Goal: Task Accomplishment & Management: Use online tool/utility

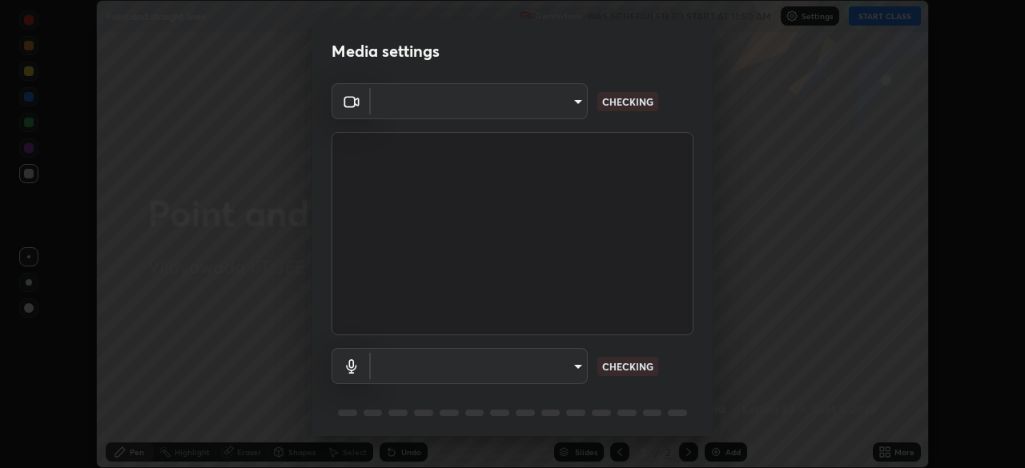
scroll to position [468, 1025]
type input "aed39917a1c54585939b0139697987aa370fbf94ea1a7af73c45f548e1f1cce2"
type input "default"
click at [678, 319] on video at bounding box center [512, 233] width 362 height 203
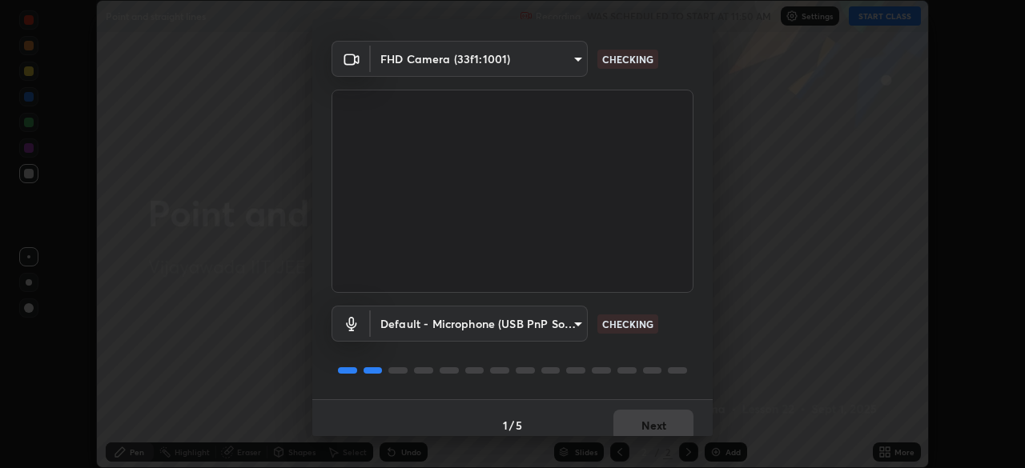
scroll to position [57, 0]
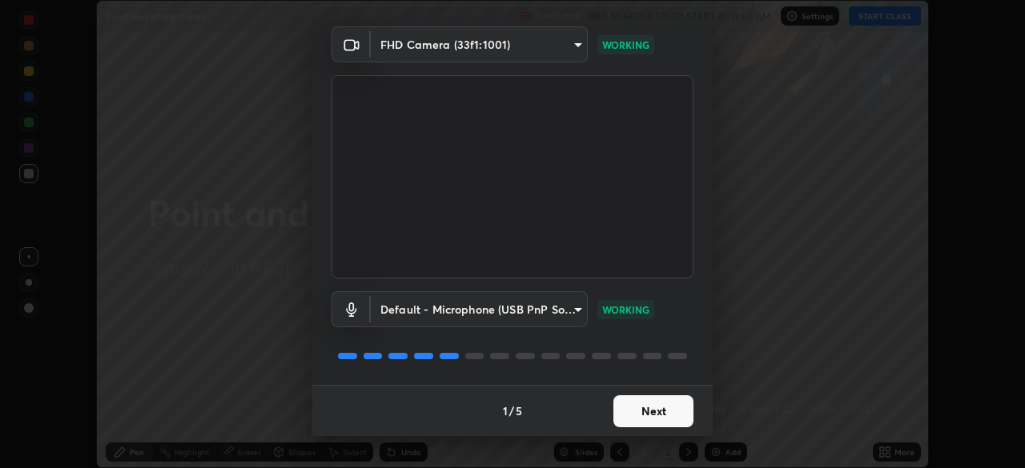
click at [636, 413] on button "Next" at bounding box center [653, 411] width 80 height 32
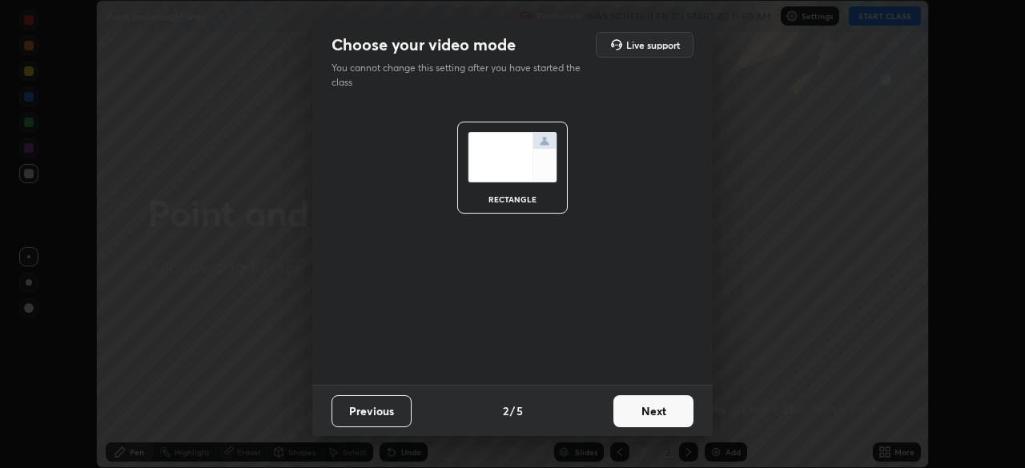
scroll to position [0, 0]
click at [649, 412] on button "Next" at bounding box center [653, 411] width 80 height 32
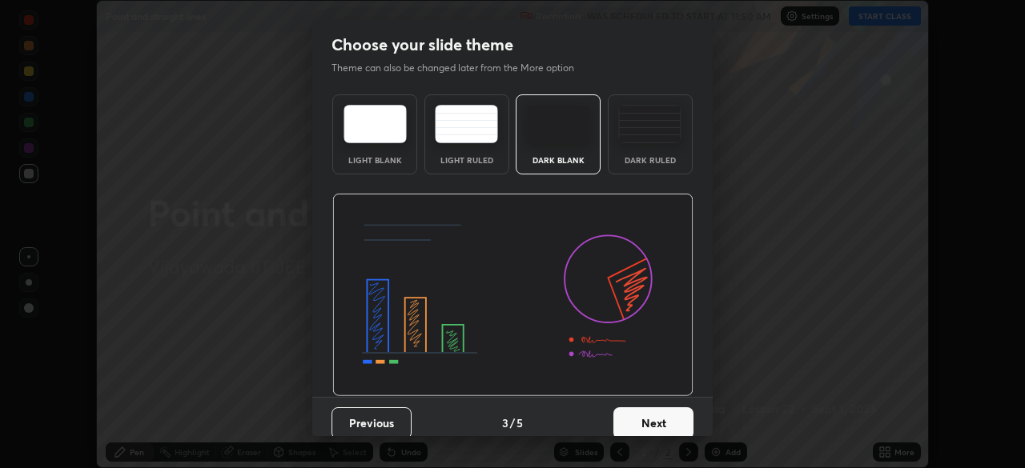
click at [652, 422] on button "Next" at bounding box center [653, 424] width 80 height 32
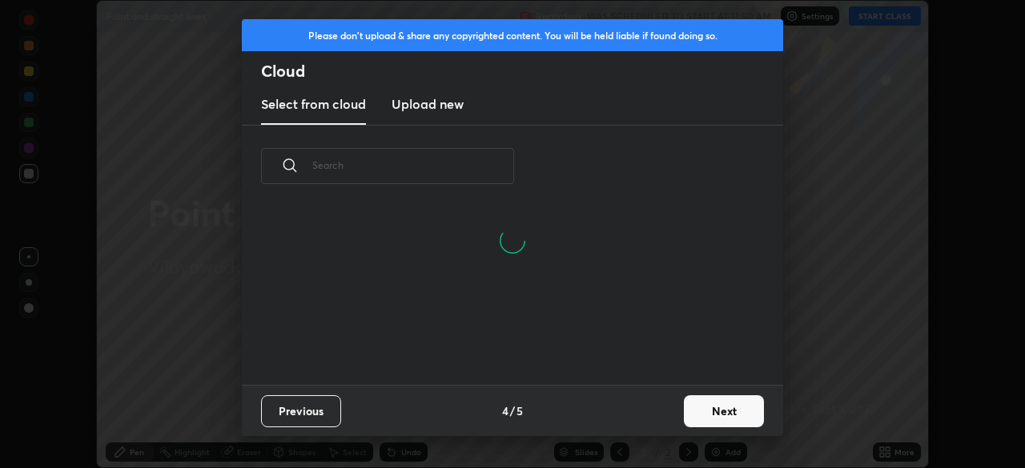
click at [695, 414] on button "Next" at bounding box center [724, 411] width 80 height 32
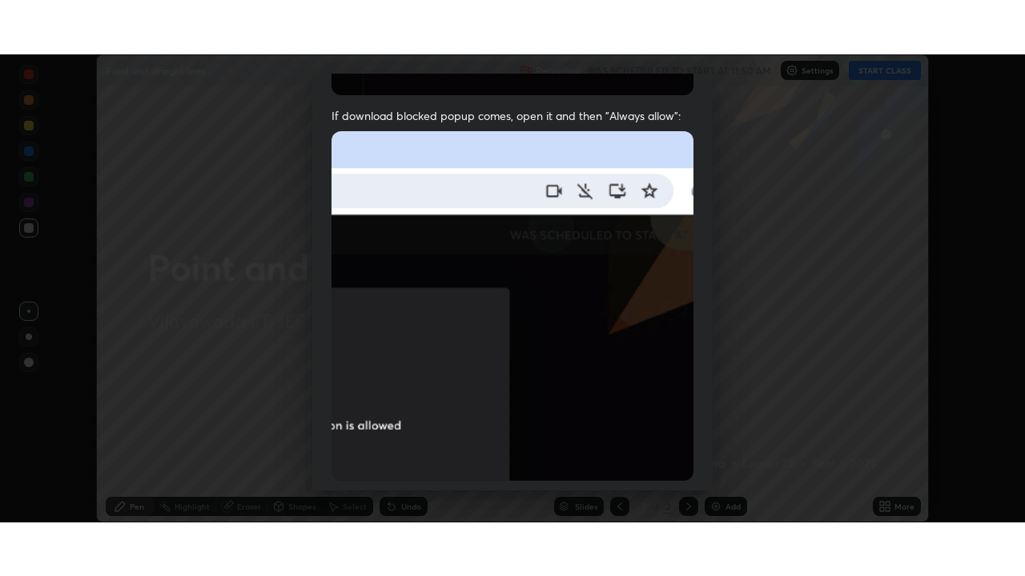
scroll to position [383, 0]
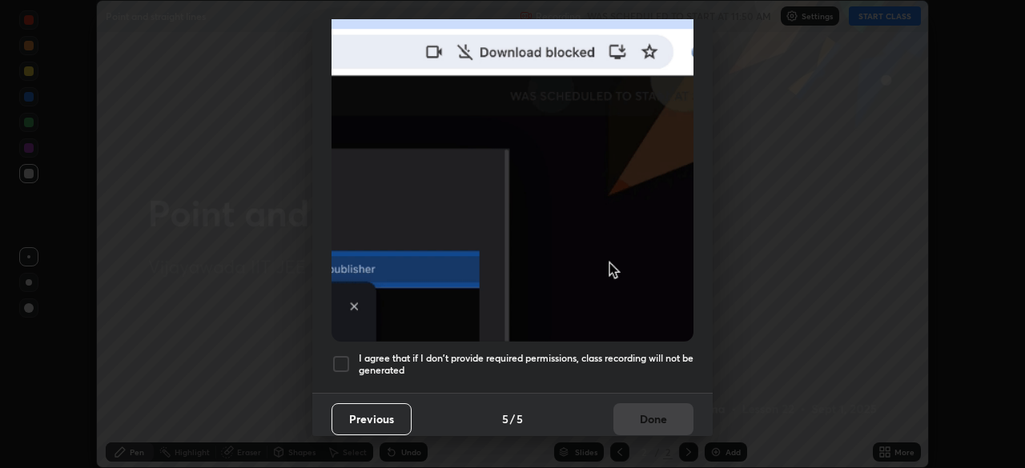
click at [626, 352] on h5 "I agree that if I don't provide required permissions, class recording will not …" at bounding box center [526, 364] width 335 height 25
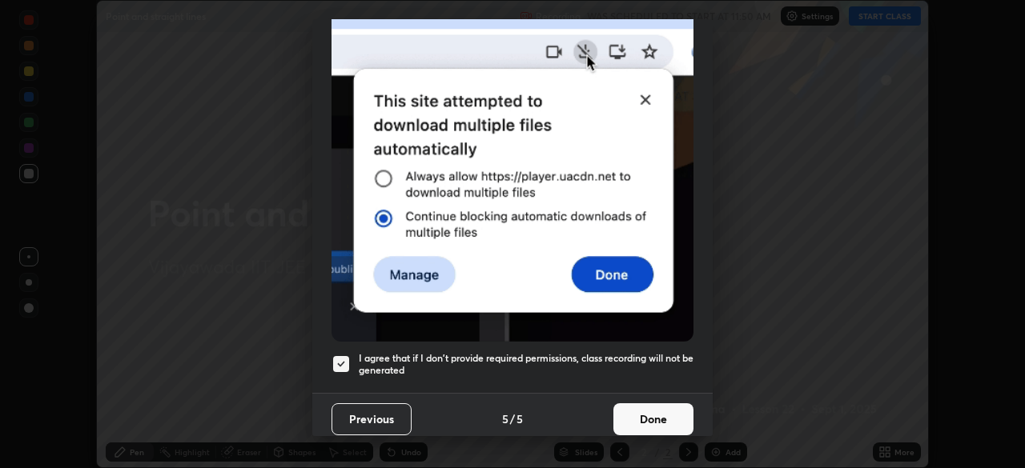
click at [639, 412] on button "Done" at bounding box center [653, 420] width 80 height 32
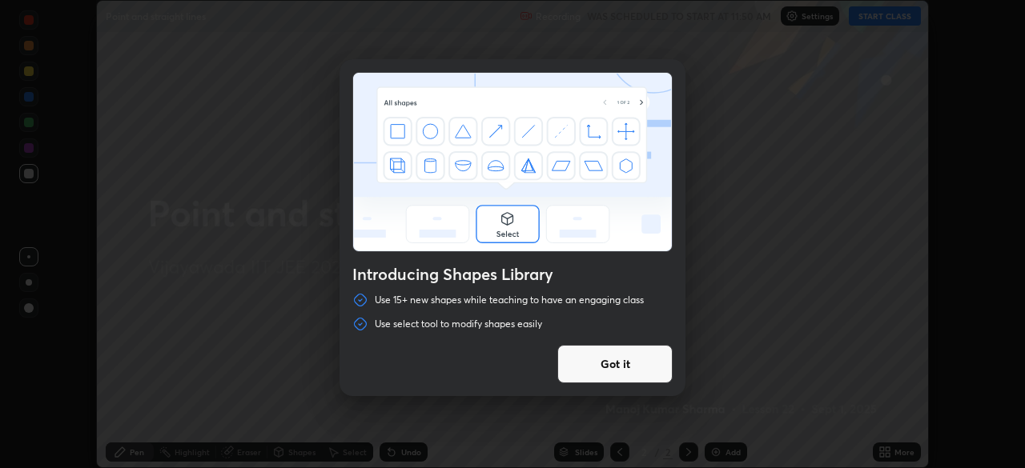
click at [877, 16] on div "Introducing Shapes Library Use 15+ new shapes while teaching to have an engagin…" at bounding box center [512, 234] width 1025 height 468
click at [614, 366] on button "Got it" at bounding box center [614, 364] width 115 height 38
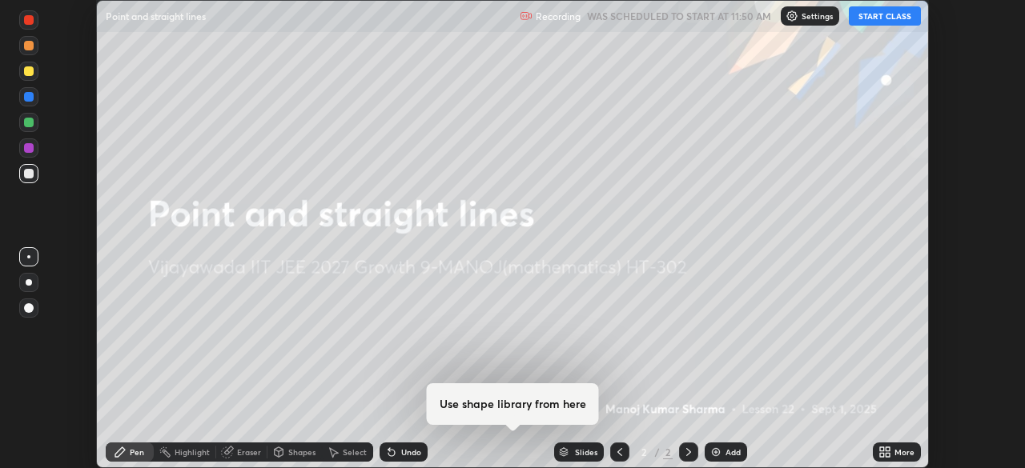
click at [886, 21] on button "START CLASS" at bounding box center [885, 15] width 72 height 19
click at [887, 452] on icon at bounding box center [884, 452] width 13 height 13
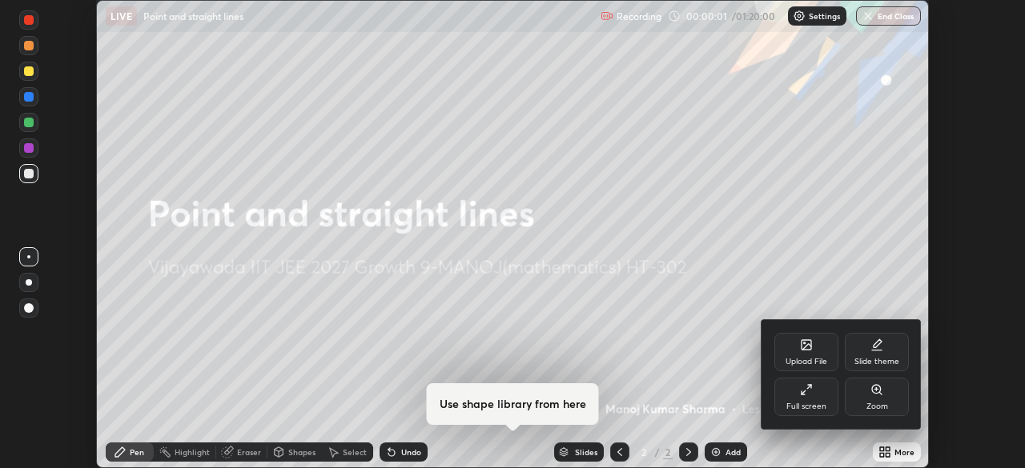
click at [805, 398] on div "Full screen" at bounding box center [806, 397] width 64 height 38
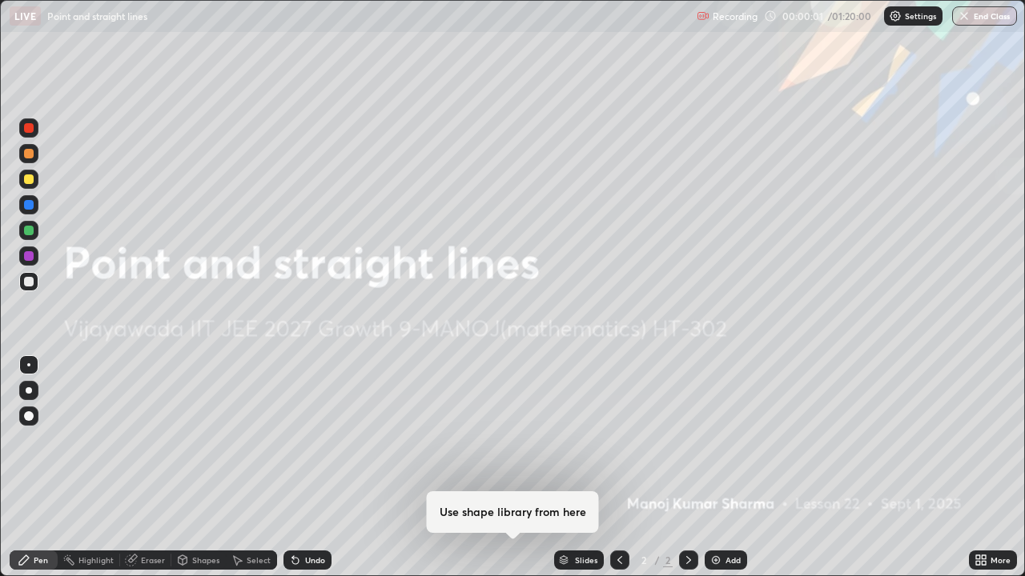
scroll to position [576, 1025]
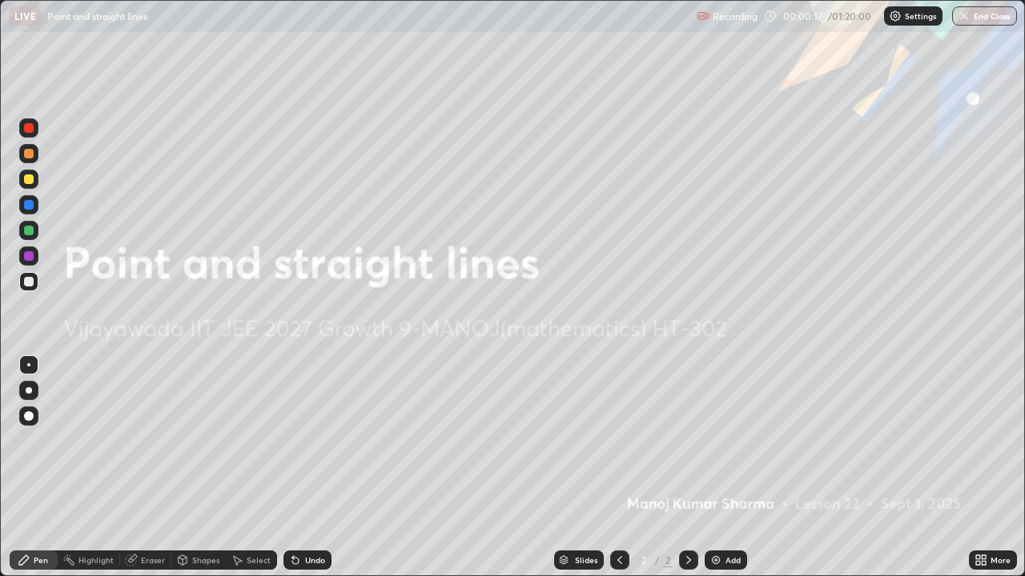
click at [29, 391] on div at bounding box center [29, 390] width 6 height 6
click at [717, 468] on img at bounding box center [715, 560] width 13 height 13
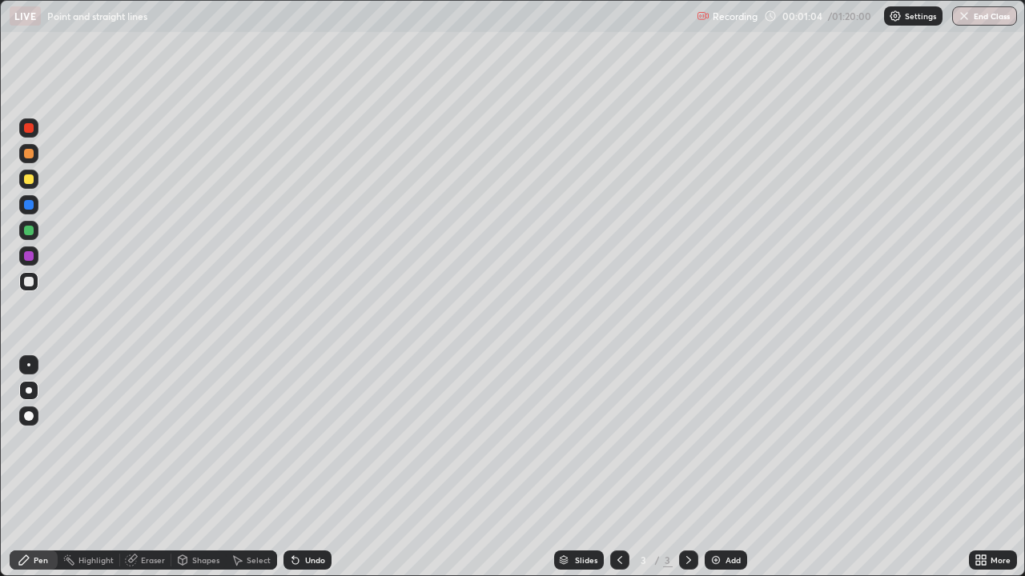
click at [30, 227] on div at bounding box center [29, 231] width 10 height 10
click at [309, 468] on div "Undo" at bounding box center [307, 560] width 48 height 19
click at [24, 279] on div at bounding box center [28, 281] width 19 height 19
click at [30, 256] on div at bounding box center [29, 256] width 10 height 10
click at [311, 468] on div "Undo" at bounding box center [307, 560] width 48 height 19
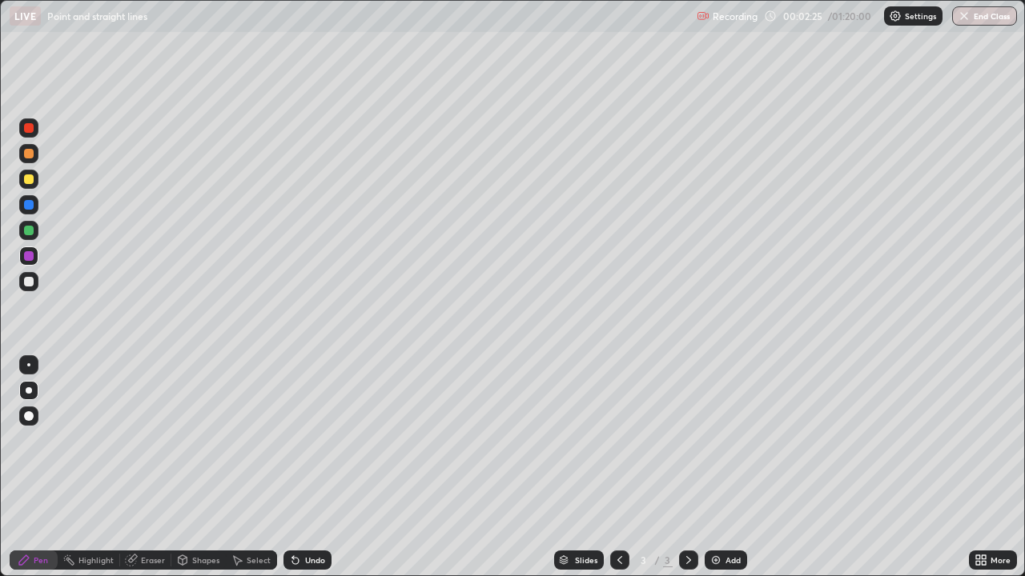
click at [305, 468] on div "Undo" at bounding box center [315, 560] width 20 height 8
click at [307, 468] on div "Undo" at bounding box center [315, 560] width 20 height 8
click at [306, 468] on div "Undo" at bounding box center [315, 560] width 20 height 8
click at [305, 468] on div "Undo" at bounding box center [307, 560] width 48 height 19
click at [305, 468] on div "Undo" at bounding box center [315, 560] width 20 height 8
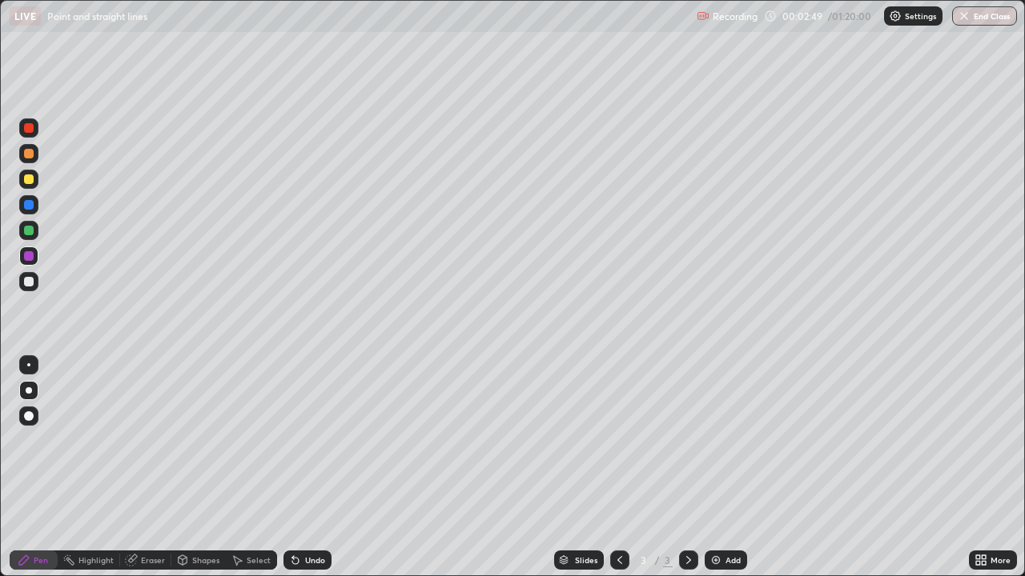
click at [26, 280] on div at bounding box center [29, 282] width 10 height 10
click at [134, 468] on icon at bounding box center [131, 561] width 10 height 10
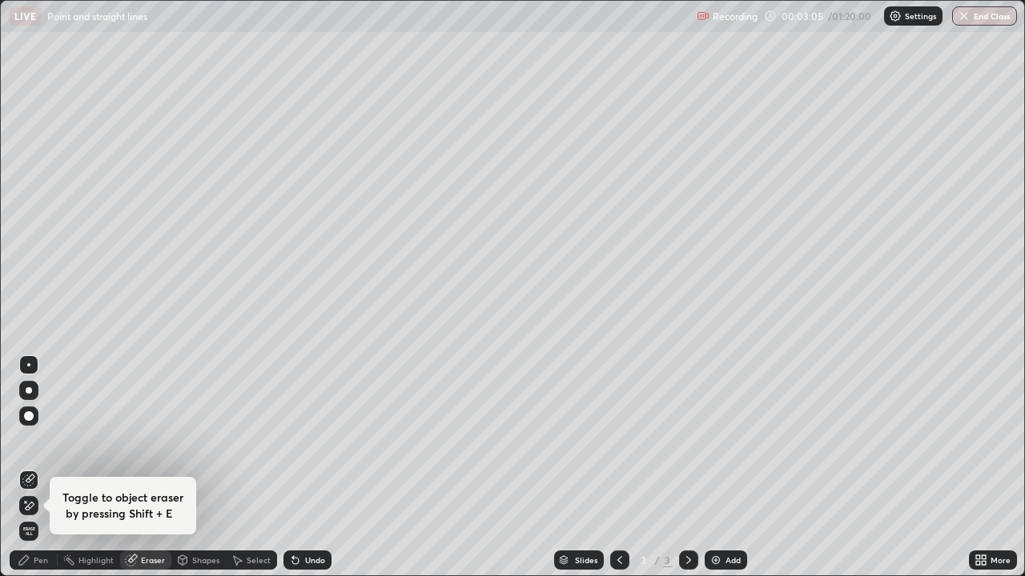
click at [35, 468] on div "Pen" at bounding box center [41, 560] width 14 height 8
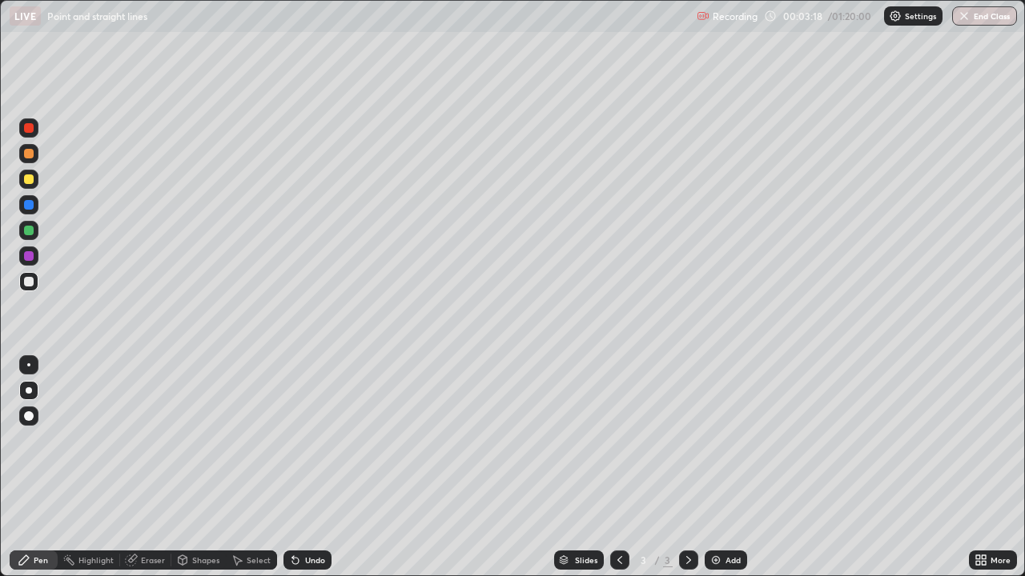
click at [27, 227] on div at bounding box center [29, 231] width 10 height 10
click at [29, 256] on div at bounding box center [29, 256] width 10 height 10
click at [296, 468] on icon at bounding box center [295, 560] width 13 height 13
click at [26, 129] on div at bounding box center [29, 128] width 10 height 10
click at [725, 468] on div "Add" at bounding box center [726, 560] width 42 height 19
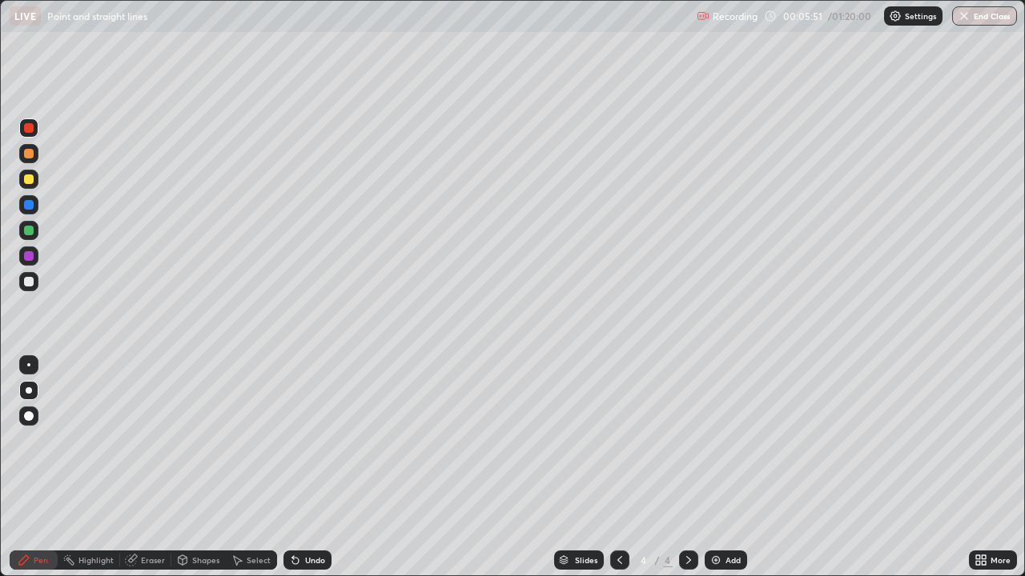
click at [30, 232] on div at bounding box center [29, 231] width 10 height 10
click at [307, 468] on div "Undo" at bounding box center [307, 560] width 48 height 19
click at [31, 201] on div at bounding box center [29, 205] width 10 height 10
click at [30, 180] on div at bounding box center [29, 180] width 10 height 10
click at [299, 468] on icon at bounding box center [295, 560] width 13 height 13
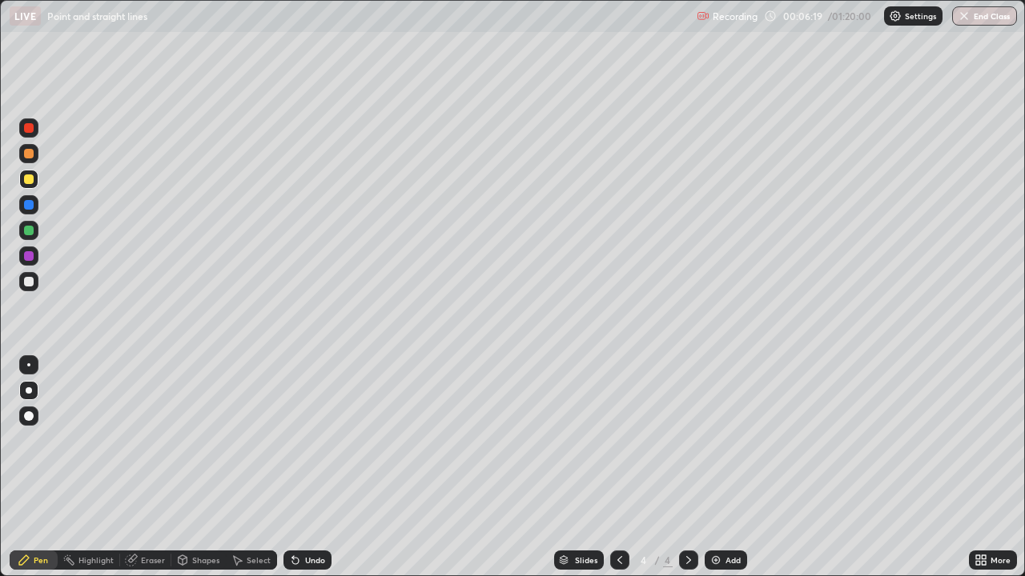
click at [301, 468] on div "Undo" at bounding box center [307, 560] width 48 height 19
click at [28, 284] on div at bounding box center [29, 282] width 10 height 10
click at [297, 468] on icon at bounding box center [295, 560] width 13 height 13
click at [302, 468] on div "Undo" at bounding box center [307, 560] width 48 height 19
click at [305, 468] on div "Undo" at bounding box center [315, 560] width 20 height 8
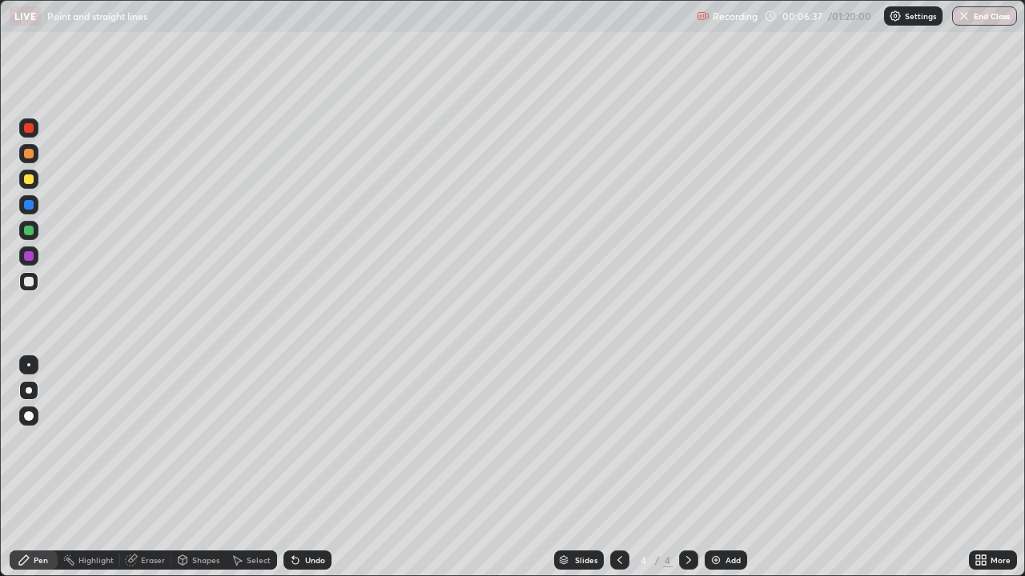
click at [28, 179] on div at bounding box center [29, 180] width 10 height 10
click at [29, 283] on div at bounding box center [29, 282] width 10 height 10
click at [32, 131] on div at bounding box center [29, 128] width 10 height 10
click at [307, 468] on div "Undo" at bounding box center [307, 560] width 48 height 19
click at [31, 256] on div at bounding box center [29, 256] width 10 height 10
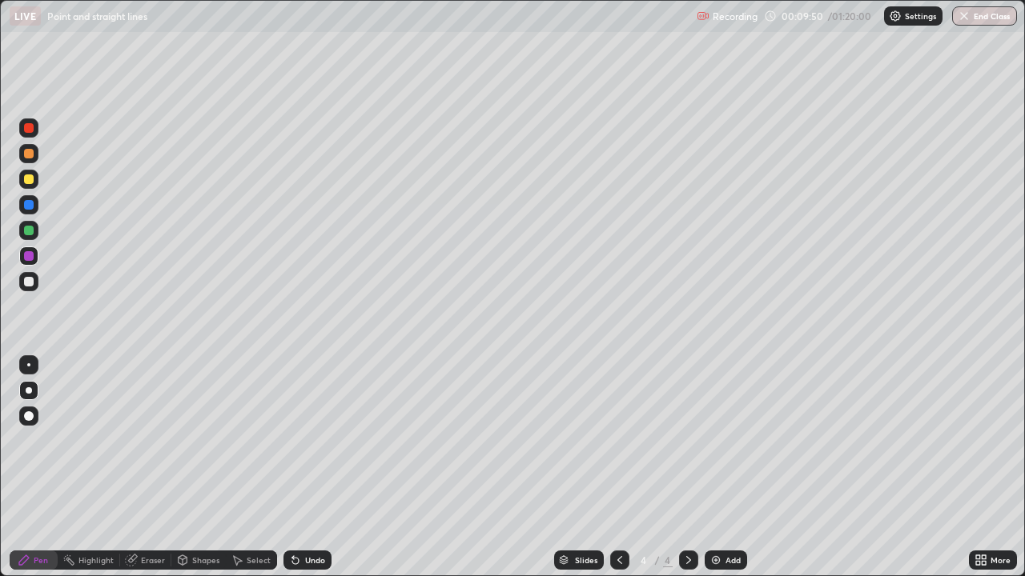
click at [27, 285] on div at bounding box center [29, 282] width 10 height 10
click at [29, 129] on div at bounding box center [29, 128] width 10 height 10
click at [710, 468] on div "Add" at bounding box center [726, 560] width 42 height 19
click at [618, 468] on icon at bounding box center [619, 560] width 13 height 13
click at [680, 468] on div at bounding box center [688, 560] width 19 height 19
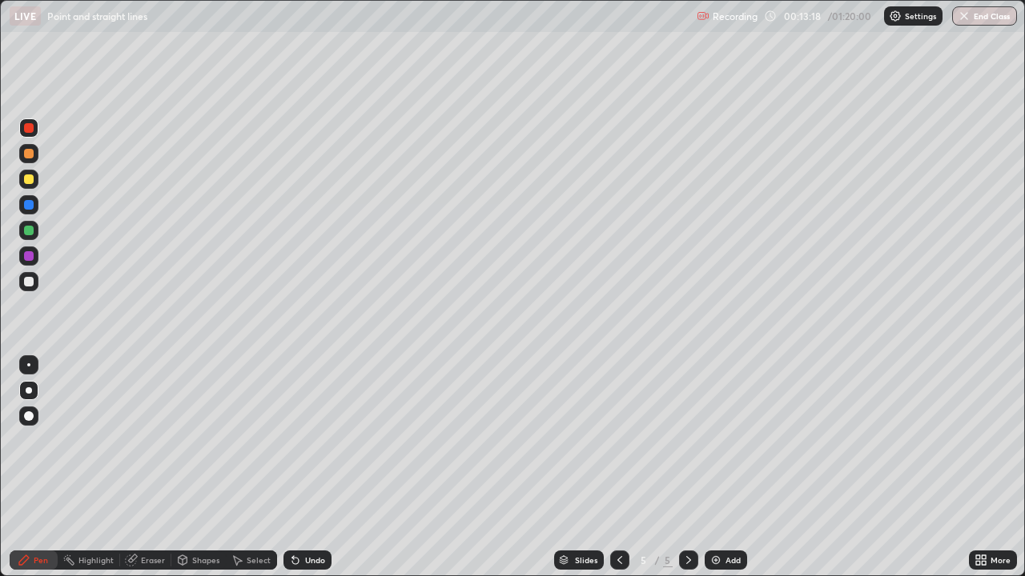
click at [33, 231] on div at bounding box center [29, 231] width 10 height 10
click at [308, 468] on div "Undo" at bounding box center [315, 560] width 20 height 8
click at [27, 255] on div at bounding box center [29, 256] width 10 height 10
click at [31, 178] on div at bounding box center [29, 180] width 10 height 10
click at [31, 285] on div at bounding box center [29, 282] width 10 height 10
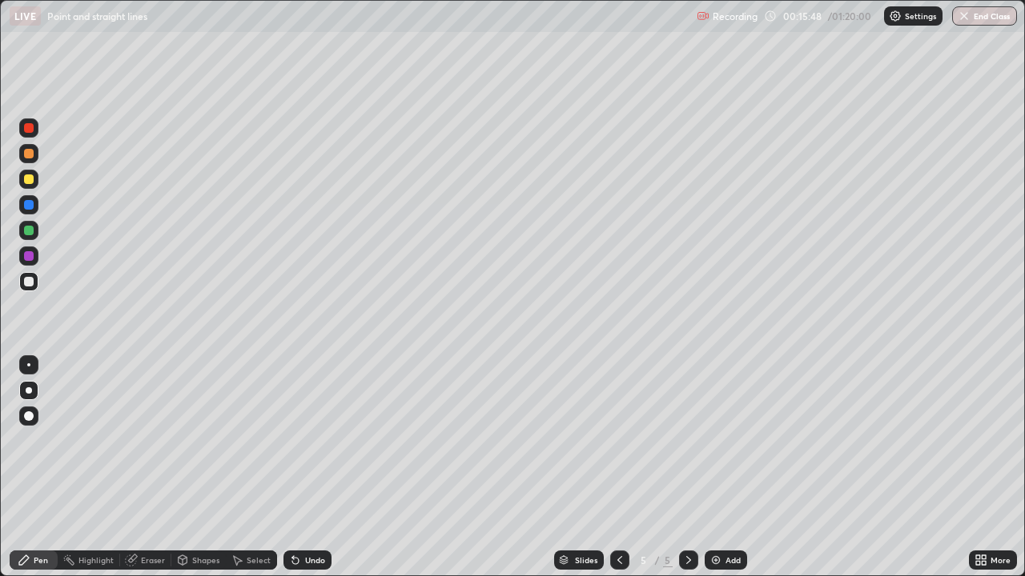
click at [33, 179] on div at bounding box center [29, 180] width 10 height 10
click at [30, 257] on div at bounding box center [29, 256] width 10 height 10
click at [27, 129] on div at bounding box center [29, 128] width 10 height 10
click at [31, 253] on div at bounding box center [29, 256] width 10 height 10
click at [316, 468] on div "Undo" at bounding box center [315, 560] width 20 height 8
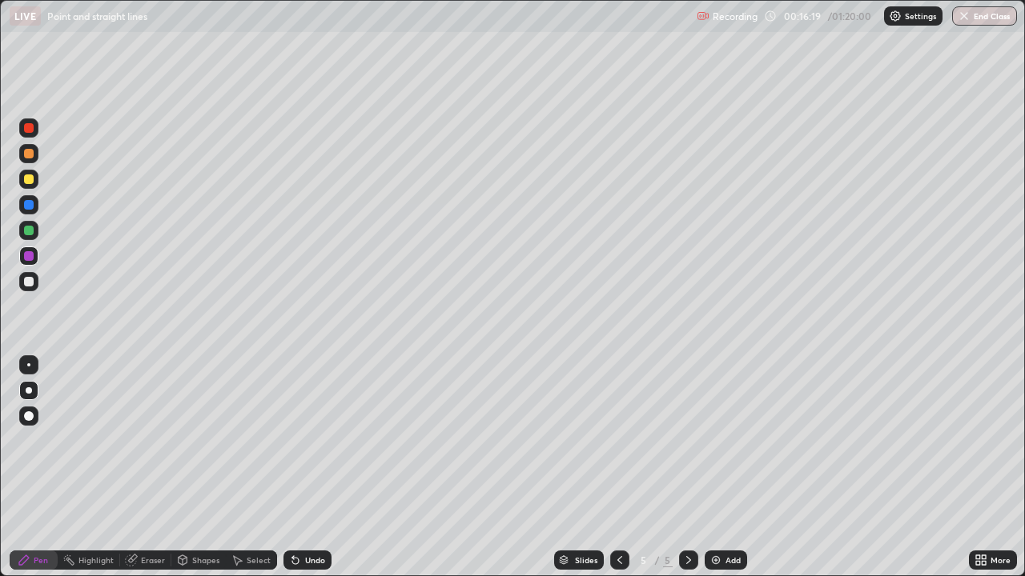
click at [30, 281] on div at bounding box center [29, 282] width 10 height 10
click at [618, 468] on icon at bounding box center [619, 560] width 13 height 13
click at [687, 468] on icon at bounding box center [688, 560] width 13 height 13
click at [28, 256] on div at bounding box center [29, 256] width 10 height 10
click at [29, 282] on div at bounding box center [29, 282] width 10 height 10
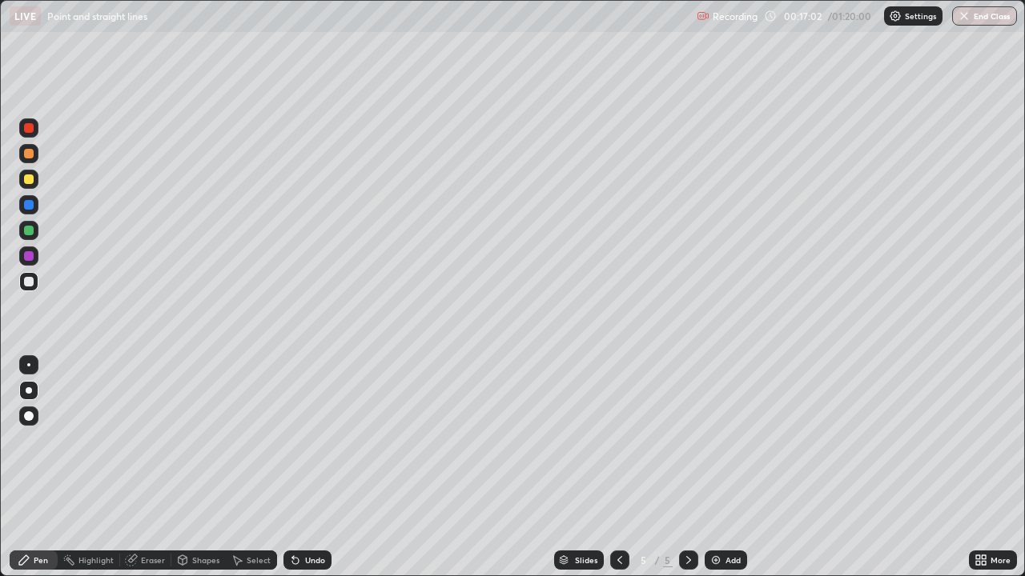
click at [26, 256] on div at bounding box center [29, 256] width 10 height 10
click at [29, 283] on div at bounding box center [29, 282] width 10 height 10
click at [30, 258] on div at bounding box center [29, 256] width 10 height 10
click at [30, 130] on div at bounding box center [29, 128] width 10 height 10
click at [28, 281] on div at bounding box center [29, 282] width 10 height 10
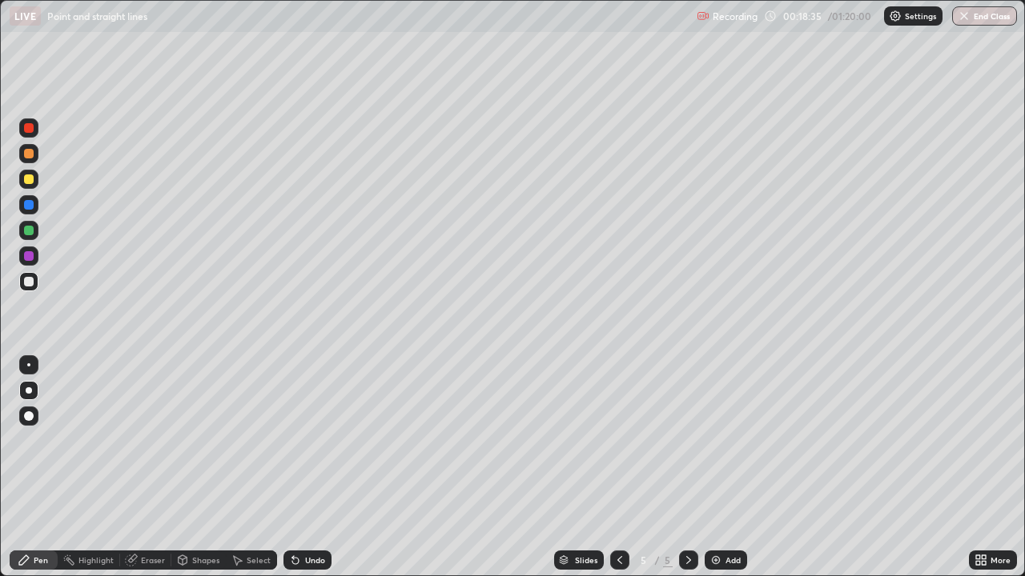
click at [24, 255] on div at bounding box center [29, 256] width 10 height 10
click at [30, 129] on div at bounding box center [29, 128] width 10 height 10
click at [25, 179] on div at bounding box center [29, 180] width 10 height 10
click at [30, 124] on div at bounding box center [29, 128] width 10 height 10
click at [27, 179] on div at bounding box center [29, 180] width 10 height 10
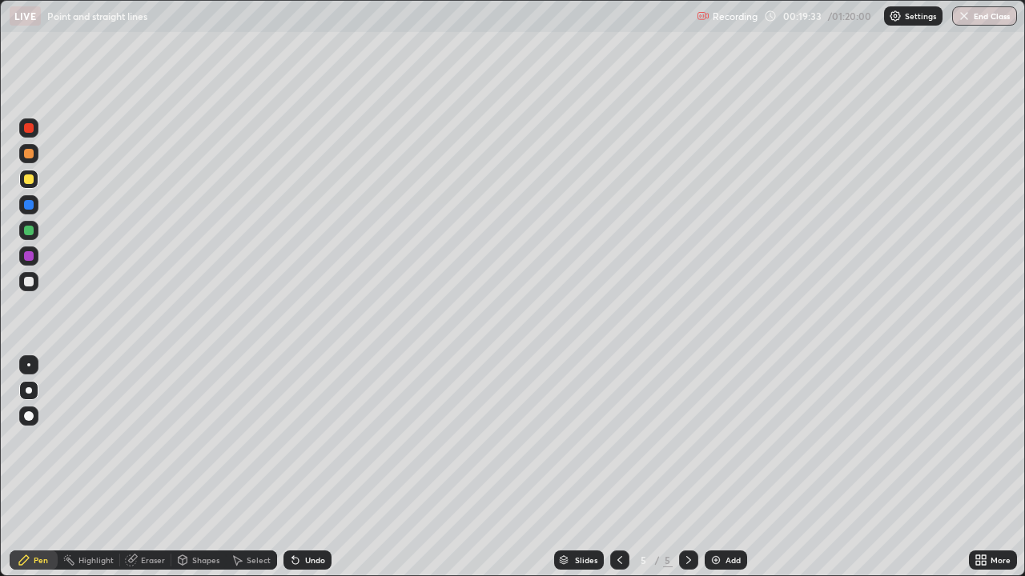
click at [26, 130] on div at bounding box center [29, 128] width 10 height 10
click at [27, 255] on div at bounding box center [29, 256] width 10 height 10
click at [30, 127] on div at bounding box center [29, 128] width 10 height 10
click at [26, 201] on div at bounding box center [29, 205] width 10 height 10
click at [617, 468] on icon at bounding box center [619, 560] width 5 height 8
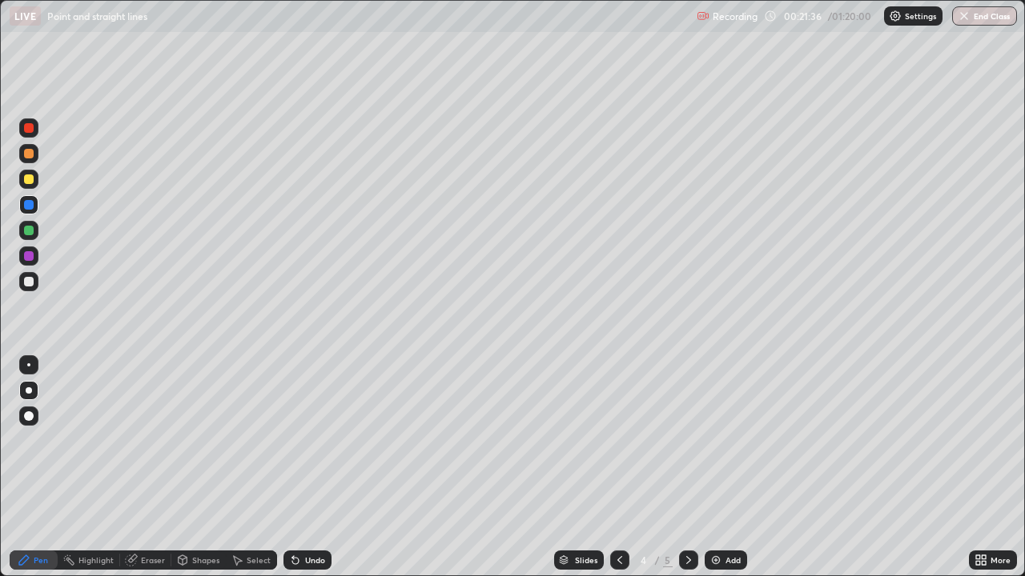
click at [687, 468] on icon at bounding box center [688, 560] width 13 height 13
click at [721, 468] on div "Add" at bounding box center [726, 560] width 42 height 19
click at [30, 128] on div at bounding box center [29, 128] width 10 height 10
click at [616, 468] on icon at bounding box center [619, 560] width 13 height 13
click at [618, 468] on icon at bounding box center [619, 560] width 13 height 13
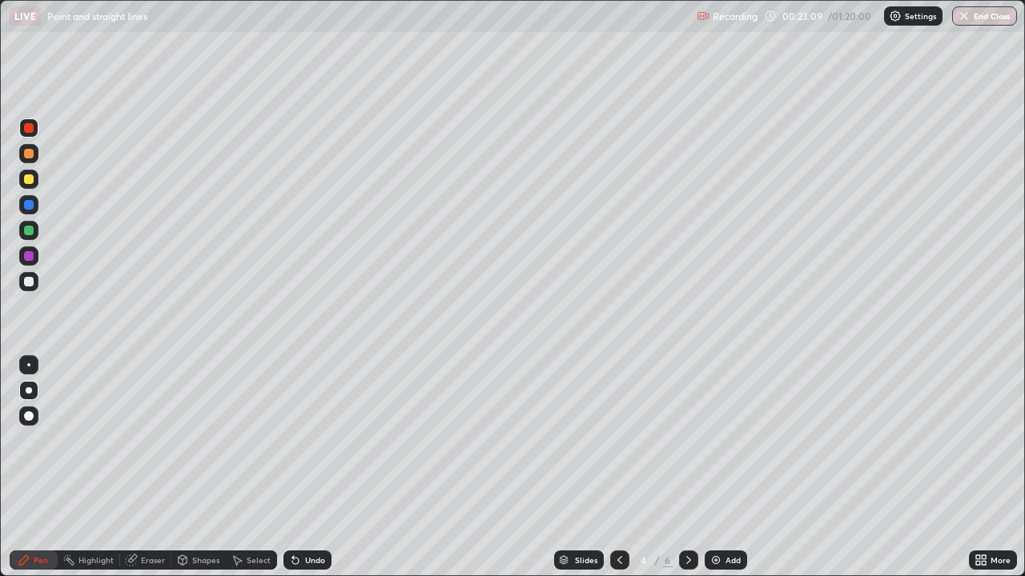
click at [688, 468] on icon at bounding box center [688, 560] width 13 height 13
click at [687, 468] on icon at bounding box center [688, 560] width 13 height 13
click at [26, 206] on div at bounding box center [29, 205] width 10 height 10
click at [31, 131] on div at bounding box center [29, 128] width 10 height 10
click at [30, 255] on div at bounding box center [29, 256] width 10 height 10
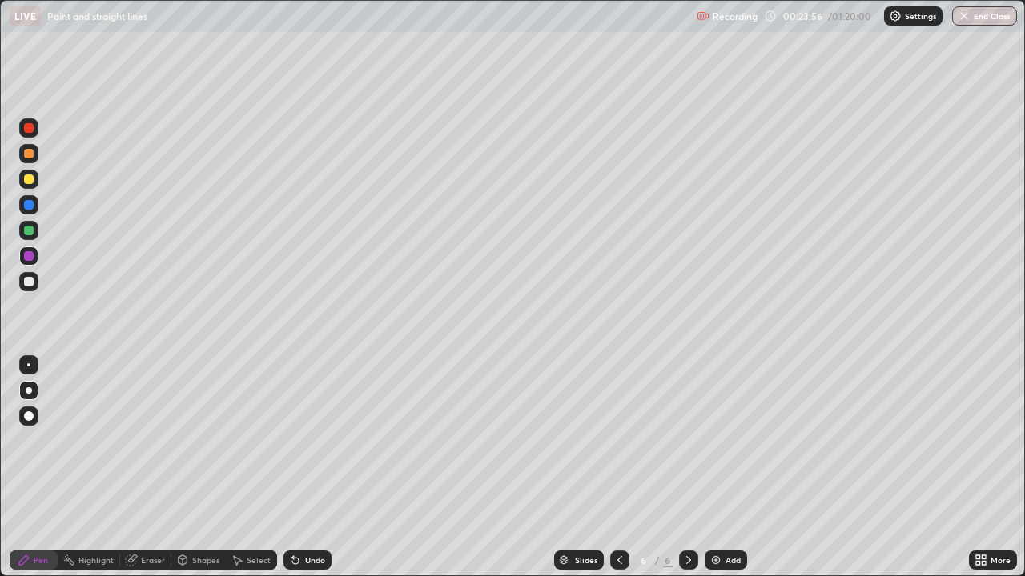
click at [28, 231] on div at bounding box center [29, 231] width 10 height 10
click at [301, 468] on div "Undo" at bounding box center [307, 560] width 48 height 19
click at [302, 468] on div "Undo" at bounding box center [307, 560] width 48 height 19
click at [299, 468] on icon at bounding box center [295, 560] width 13 height 13
click at [301, 468] on div "Undo" at bounding box center [307, 560] width 48 height 19
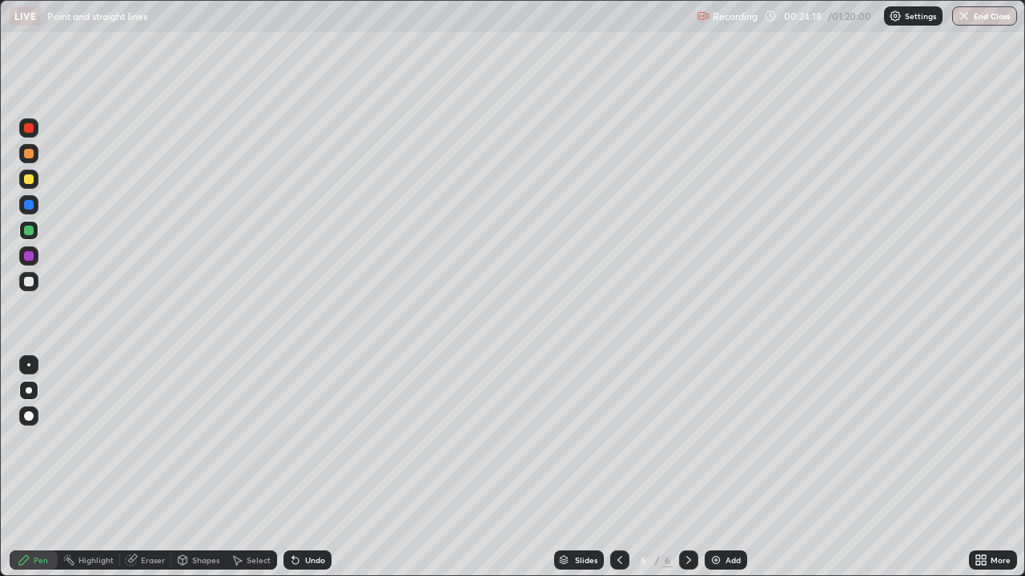
click at [28, 126] on div at bounding box center [29, 128] width 10 height 10
click at [28, 231] on div at bounding box center [29, 231] width 10 height 10
click at [29, 129] on div at bounding box center [29, 128] width 10 height 10
click at [29, 180] on div at bounding box center [29, 180] width 10 height 10
click at [26, 280] on div at bounding box center [29, 282] width 10 height 10
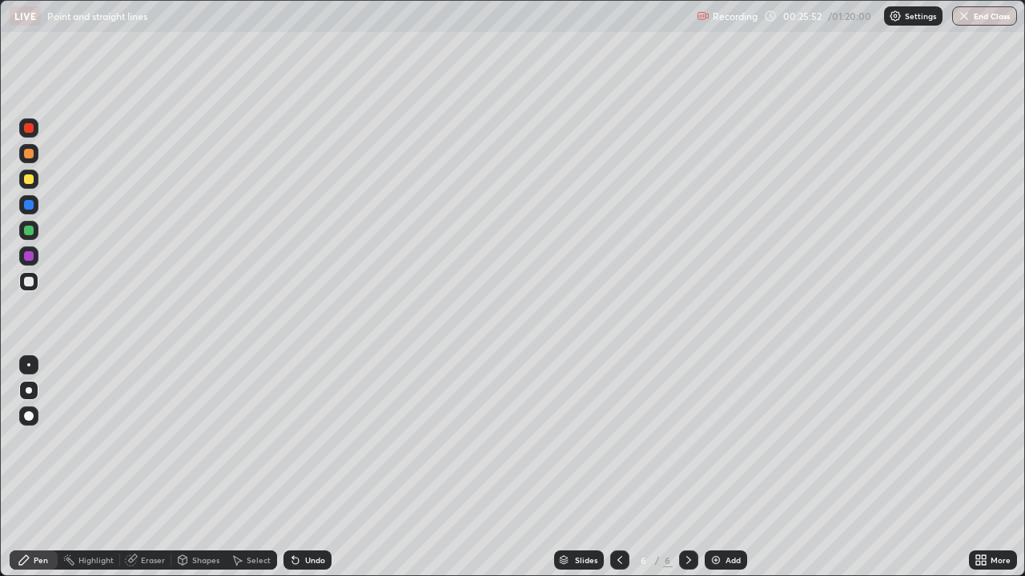
click at [25, 235] on div at bounding box center [29, 231] width 10 height 10
click at [26, 128] on div at bounding box center [29, 128] width 10 height 10
click at [25, 181] on div at bounding box center [29, 180] width 10 height 10
click at [27, 283] on div at bounding box center [29, 282] width 10 height 10
click at [307, 468] on div "Undo" at bounding box center [307, 560] width 48 height 19
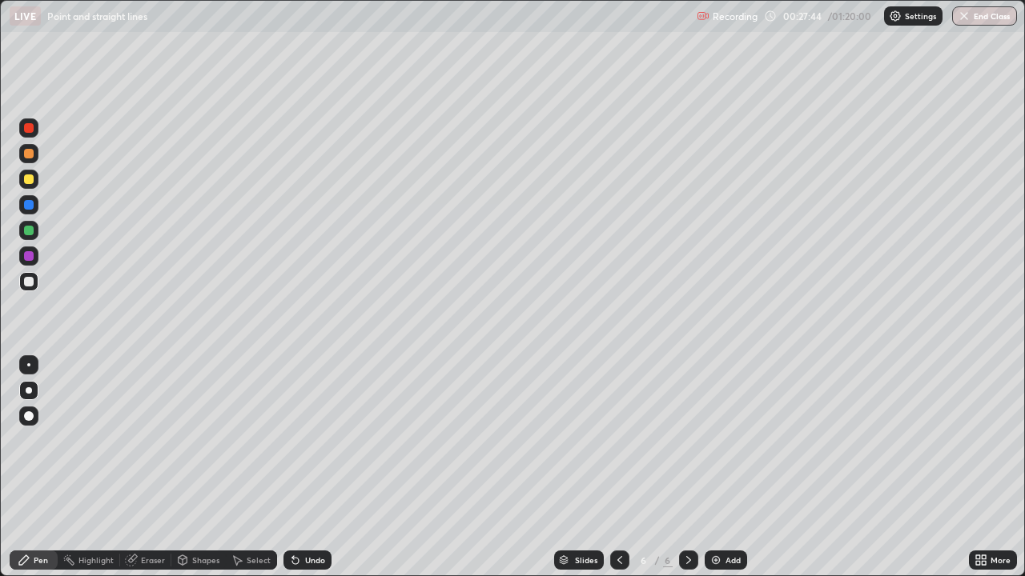
click at [26, 181] on div at bounding box center [29, 180] width 10 height 10
click at [620, 468] on icon at bounding box center [619, 560] width 13 height 13
click at [618, 468] on icon at bounding box center [619, 560] width 13 height 13
click at [689, 468] on icon at bounding box center [688, 560] width 13 height 13
click at [687, 468] on icon at bounding box center [688, 560] width 13 height 13
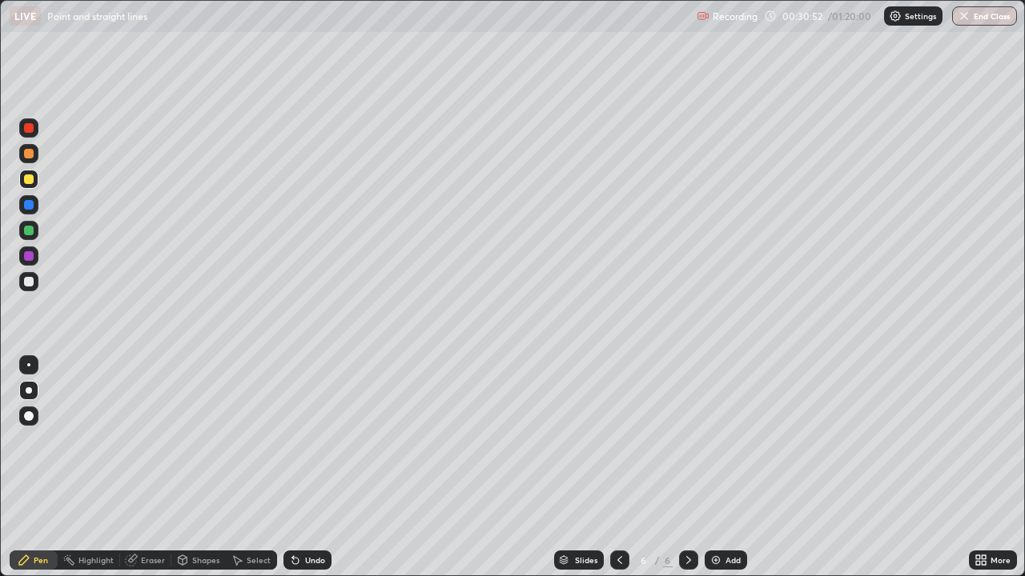
click at [719, 468] on img at bounding box center [715, 560] width 13 height 13
click at [29, 156] on div at bounding box center [29, 154] width 10 height 10
click at [610, 468] on div at bounding box center [619, 560] width 19 height 19
click at [687, 468] on icon at bounding box center [688, 560] width 13 height 13
click at [305, 468] on div "Undo" at bounding box center [315, 560] width 20 height 8
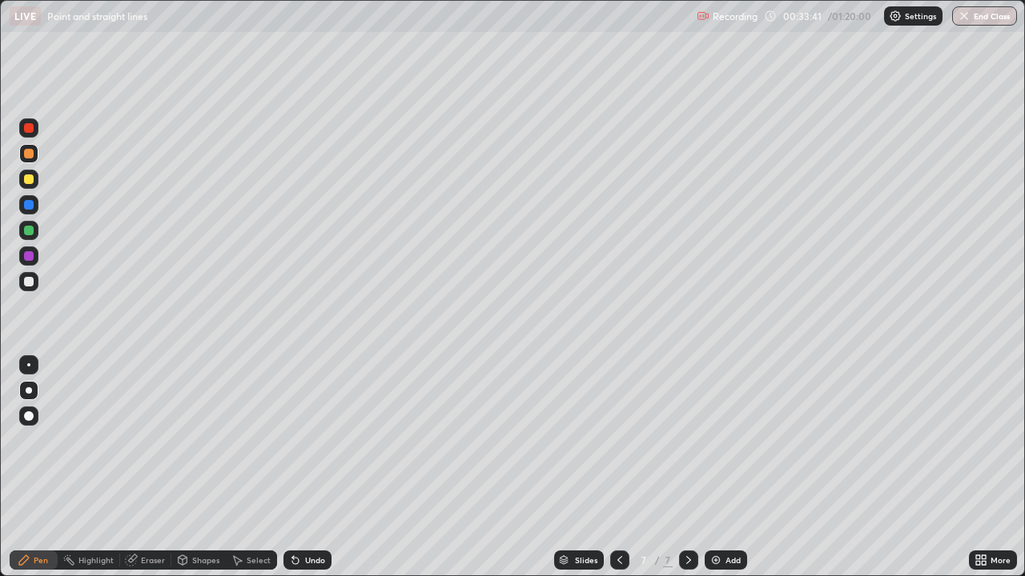
click at [303, 468] on div "Undo" at bounding box center [307, 560] width 48 height 19
click at [26, 179] on div at bounding box center [29, 180] width 10 height 10
click at [28, 259] on div at bounding box center [29, 256] width 10 height 10
click at [30, 281] on div at bounding box center [29, 282] width 10 height 10
click at [30, 129] on div at bounding box center [29, 128] width 10 height 10
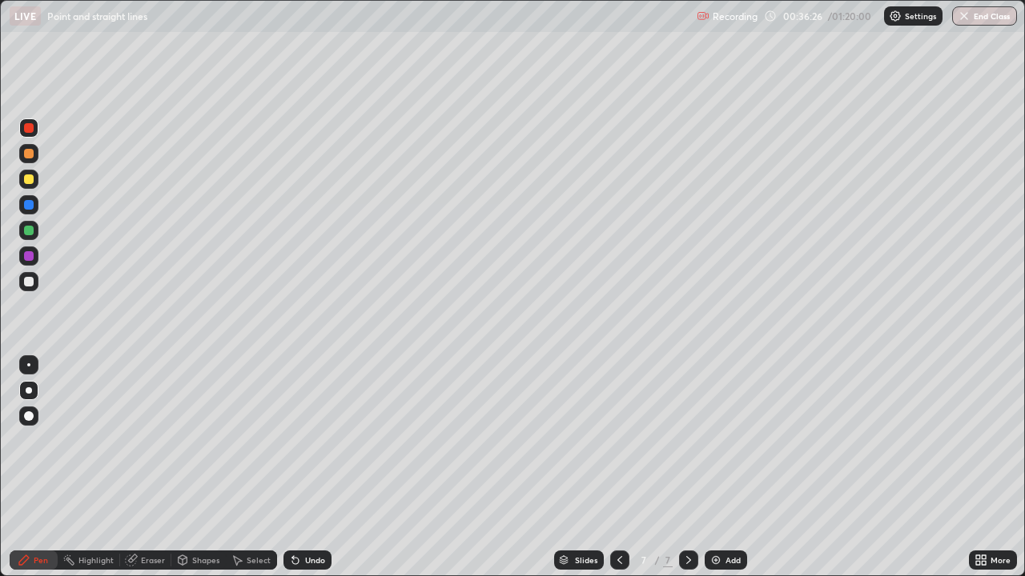
click at [28, 203] on div at bounding box center [29, 205] width 10 height 10
click at [32, 130] on div at bounding box center [29, 128] width 10 height 10
click at [26, 179] on div at bounding box center [29, 180] width 10 height 10
click at [24, 230] on div at bounding box center [29, 231] width 10 height 10
click at [30, 128] on div at bounding box center [29, 128] width 10 height 10
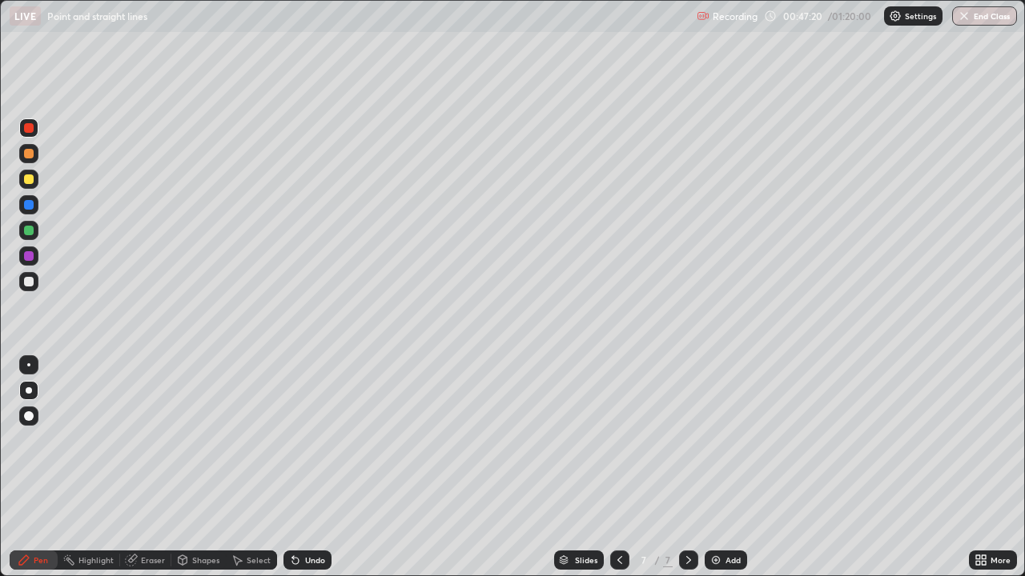
click at [30, 155] on div at bounding box center [29, 154] width 10 height 10
click at [26, 254] on div at bounding box center [29, 256] width 10 height 10
click at [30, 232] on div at bounding box center [29, 231] width 10 height 10
click at [324, 468] on div "Undo" at bounding box center [307, 560] width 48 height 19
click at [26, 153] on div at bounding box center [29, 154] width 10 height 10
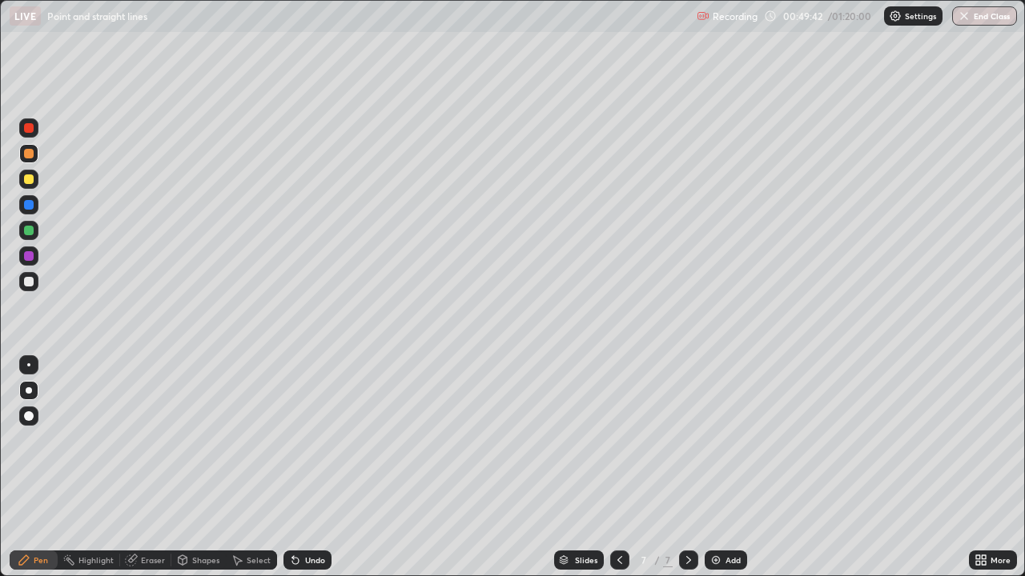
click at [27, 280] on div at bounding box center [29, 282] width 10 height 10
click at [303, 468] on div "Undo" at bounding box center [307, 560] width 48 height 19
click at [299, 468] on div "Undo" at bounding box center [307, 560] width 48 height 19
click at [27, 130] on div at bounding box center [29, 128] width 10 height 10
click at [27, 257] on div at bounding box center [29, 256] width 10 height 10
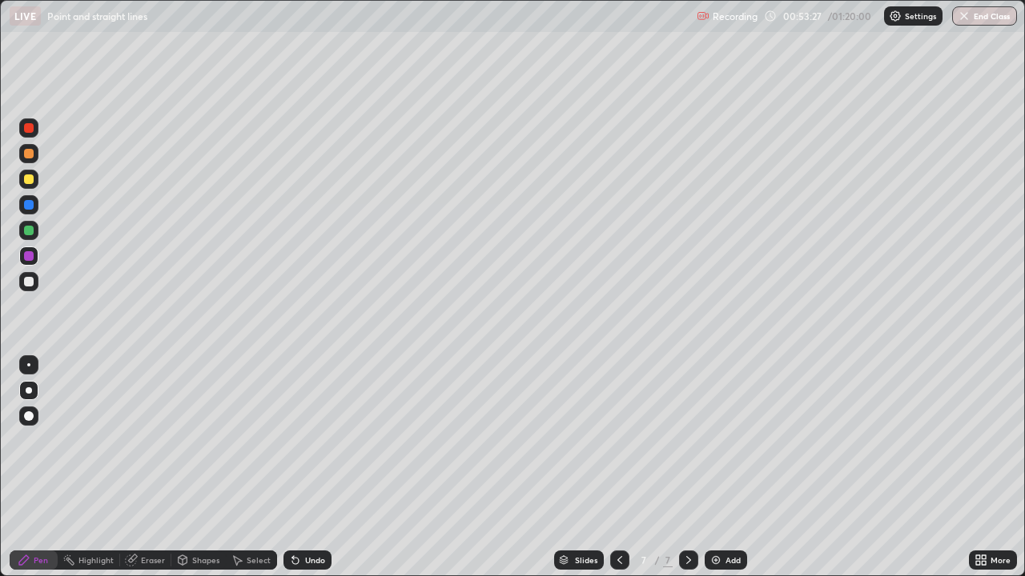
click at [310, 468] on div "Undo" at bounding box center [315, 560] width 20 height 8
click at [309, 468] on div "Undo" at bounding box center [315, 560] width 20 height 8
click at [305, 468] on div "Undo" at bounding box center [315, 560] width 20 height 8
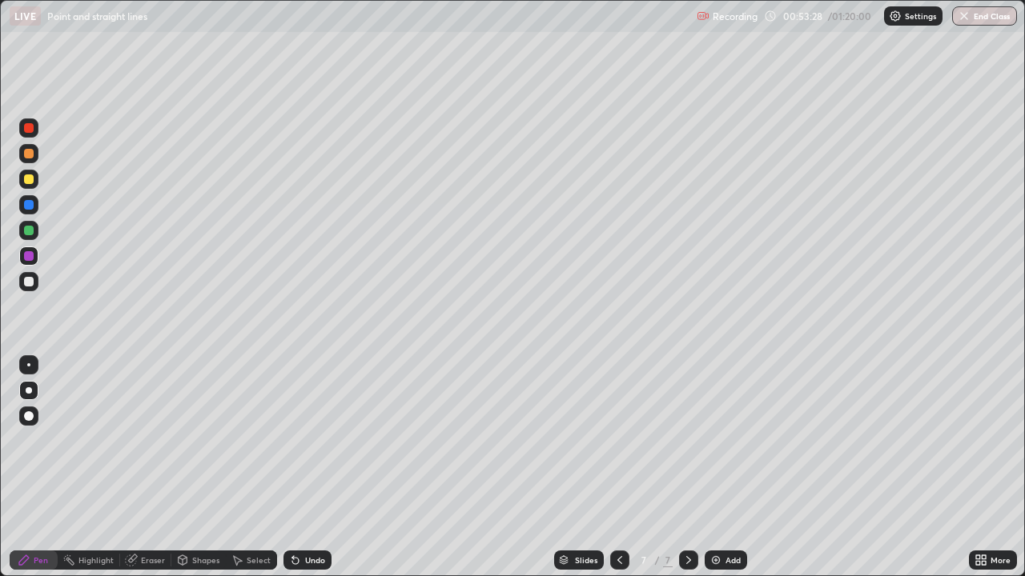
click at [305, 468] on div "Undo" at bounding box center [315, 560] width 20 height 8
click at [718, 468] on img at bounding box center [715, 560] width 13 height 13
click at [30, 233] on div at bounding box center [29, 231] width 10 height 10
click at [618, 468] on icon at bounding box center [619, 560] width 5 height 8
click at [688, 468] on icon at bounding box center [688, 560] width 5 height 8
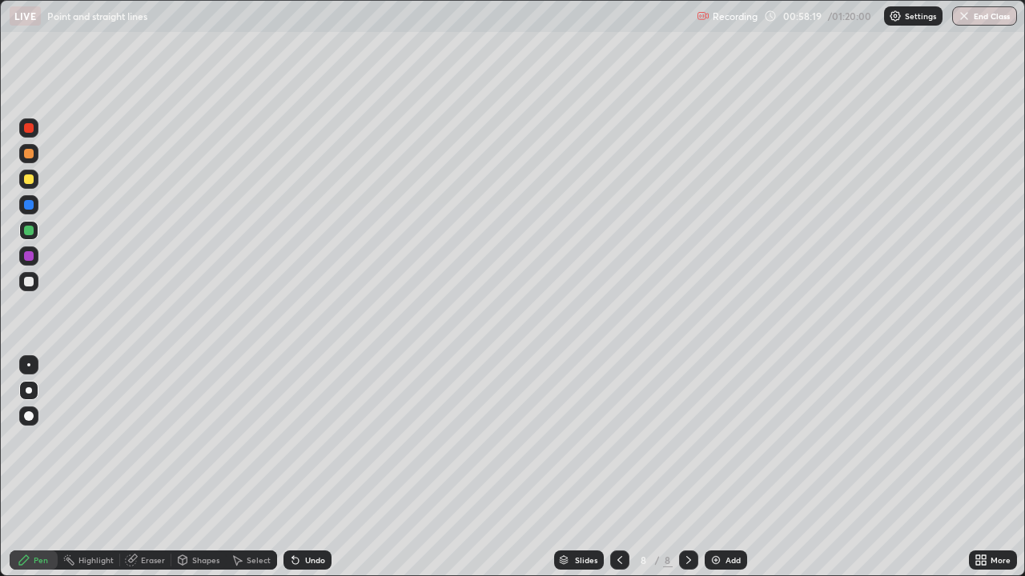
click at [305, 468] on div "Undo" at bounding box center [315, 560] width 20 height 8
click at [616, 468] on icon at bounding box center [619, 560] width 13 height 13
click at [687, 468] on icon at bounding box center [688, 560] width 5 height 8
click at [29, 180] on div at bounding box center [29, 180] width 10 height 10
click at [29, 207] on div at bounding box center [29, 205] width 10 height 10
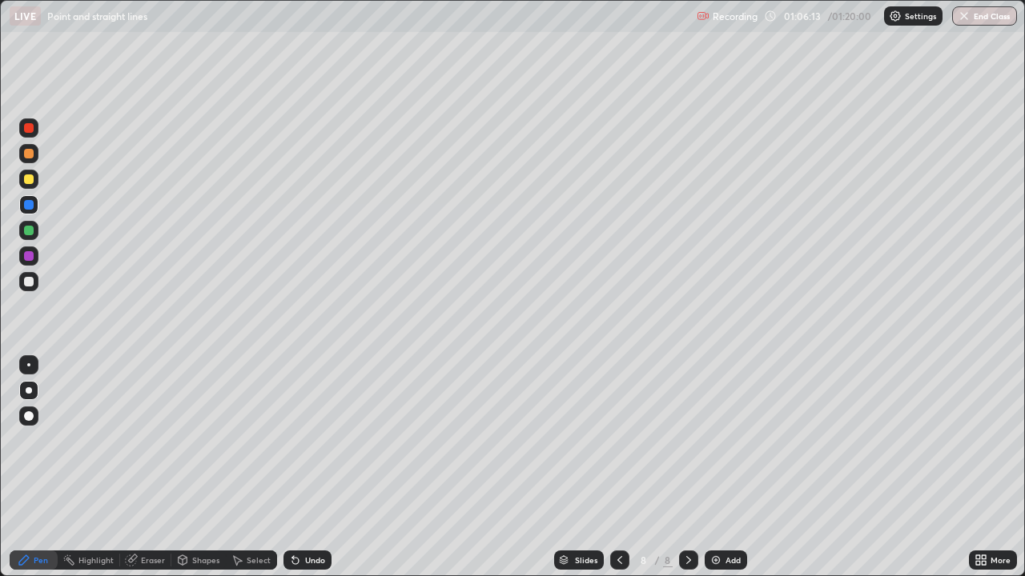
click at [619, 468] on icon at bounding box center [619, 560] width 13 height 13
click at [689, 468] on icon at bounding box center [688, 560] width 13 height 13
click at [31, 179] on div at bounding box center [29, 180] width 10 height 10
click at [27, 232] on div at bounding box center [29, 231] width 10 height 10
click at [28, 179] on div at bounding box center [29, 180] width 10 height 10
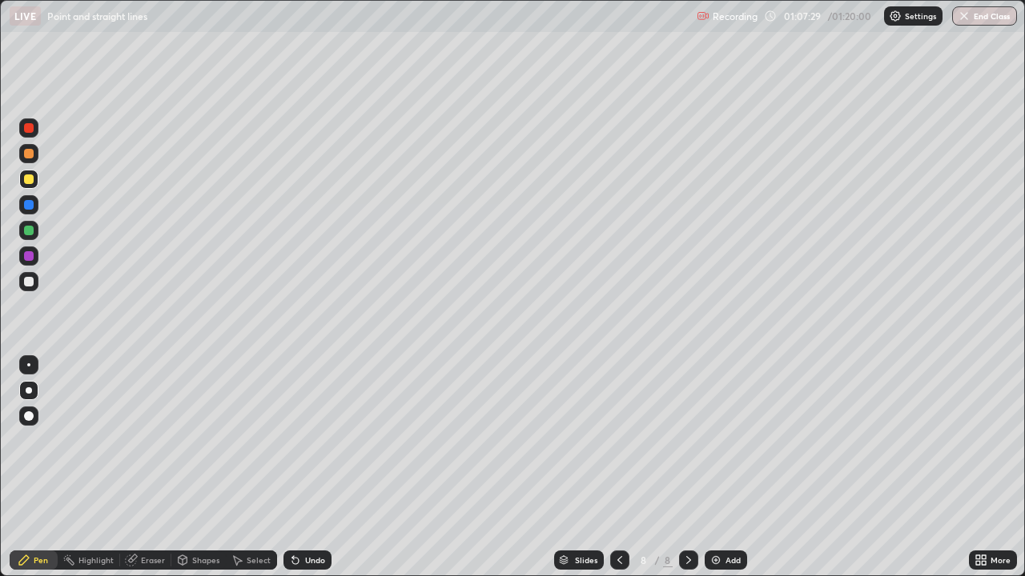
click at [307, 468] on div "Undo" at bounding box center [315, 560] width 20 height 8
click at [30, 132] on div at bounding box center [29, 128] width 10 height 10
click at [618, 468] on icon at bounding box center [619, 560] width 13 height 13
click at [687, 468] on icon at bounding box center [688, 560] width 13 height 13
click at [620, 468] on icon at bounding box center [619, 560] width 13 height 13
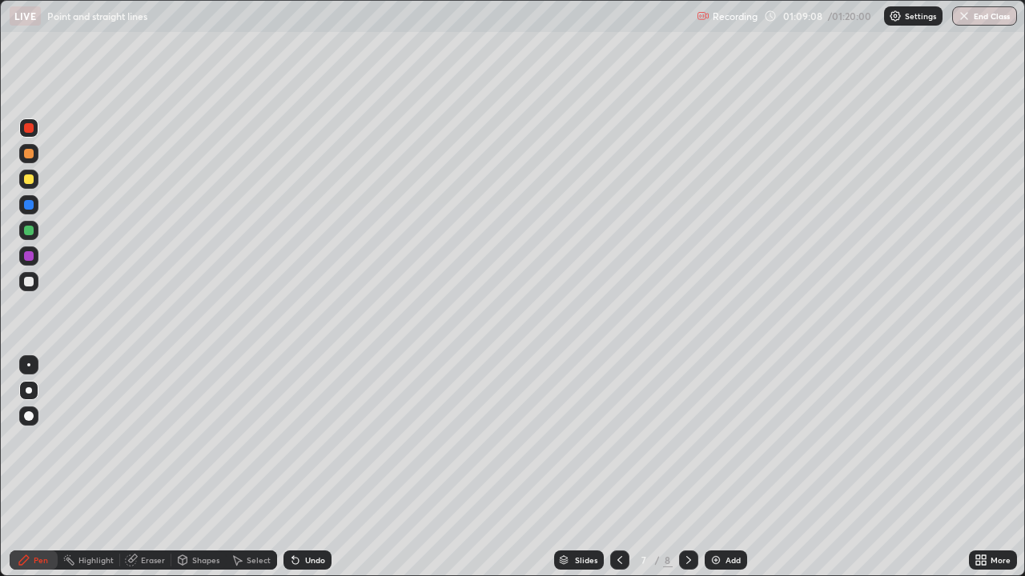
click at [679, 468] on div at bounding box center [688, 560] width 19 height 19
click at [21, 231] on div at bounding box center [28, 230] width 19 height 19
click at [299, 468] on icon at bounding box center [295, 560] width 13 height 13
click at [293, 468] on icon at bounding box center [295, 561] width 6 height 6
click at [30, 285] on div at bounding box center [29, 282] width 10 height 10
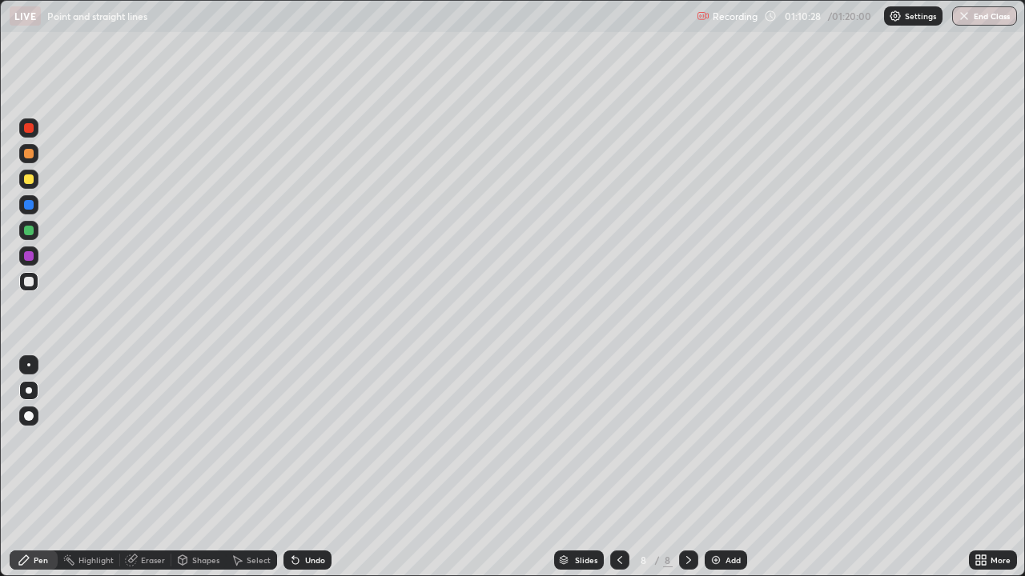
click at [598, 468] on div "Slides" at bounding box center [579, 560] width 50 height 19
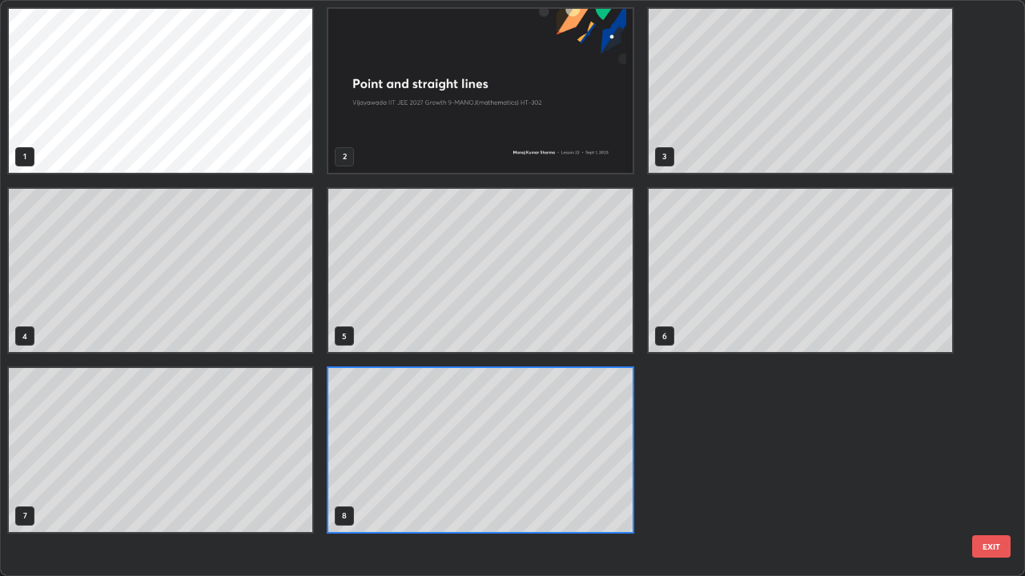
scroll to position [570, 1015]
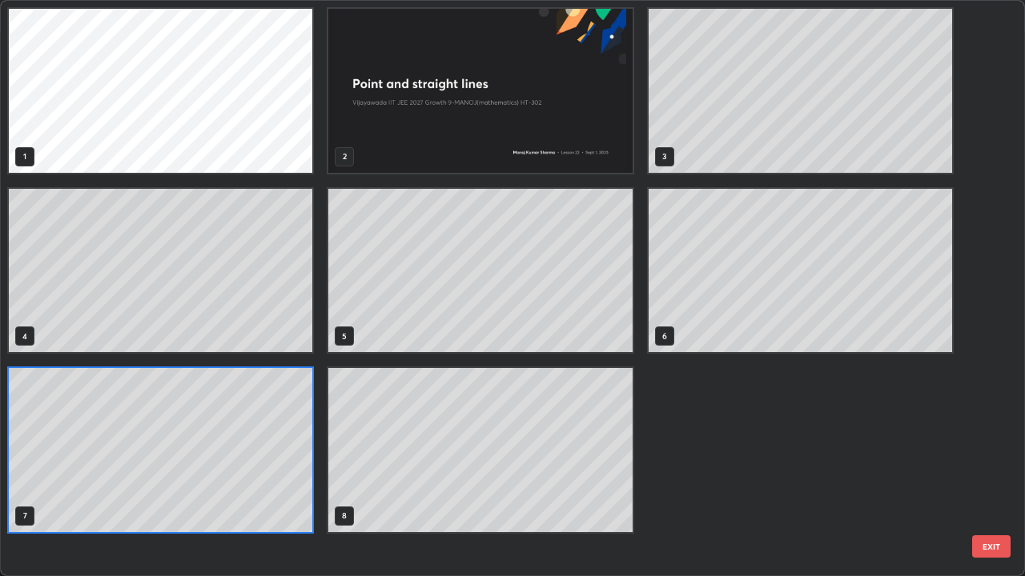
click at [975, 468] on button "EXIT" at bounding box center [991, 547] width 38 height 22
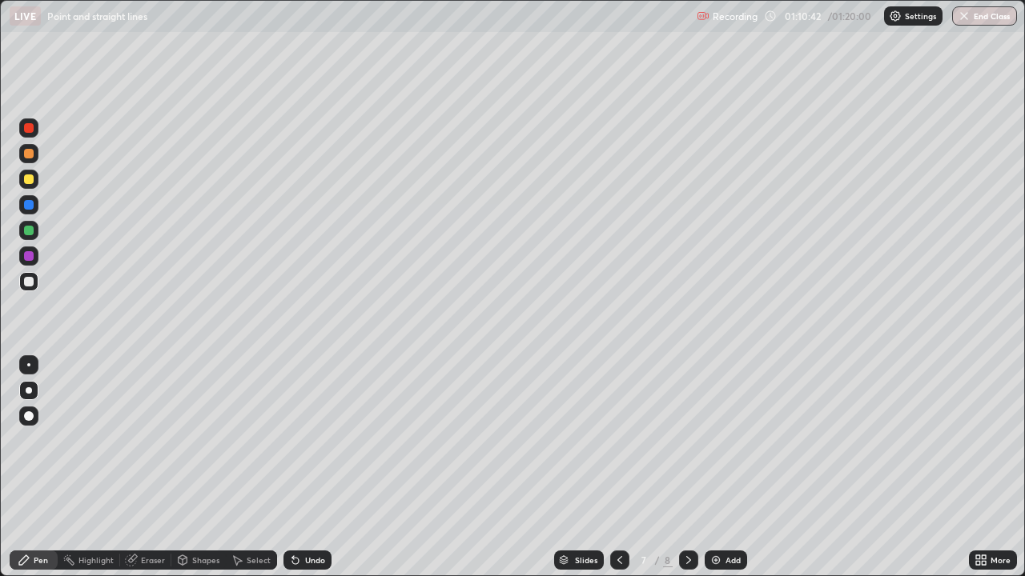
click at [687, 468] on icon at bounding box center [688, 560] width 13 height 13
click at [687, 468] on icon at bounding box center [688, 560] width 5 height 8
click at [718, 468] on img at bounding box center [715, 560] width 13 height 13
click at [31, 231] on div at bounding box center [29, 231] width 10 height 10
click at [617, 468] on icon at bounding box center [619, 560] width 5 height 8
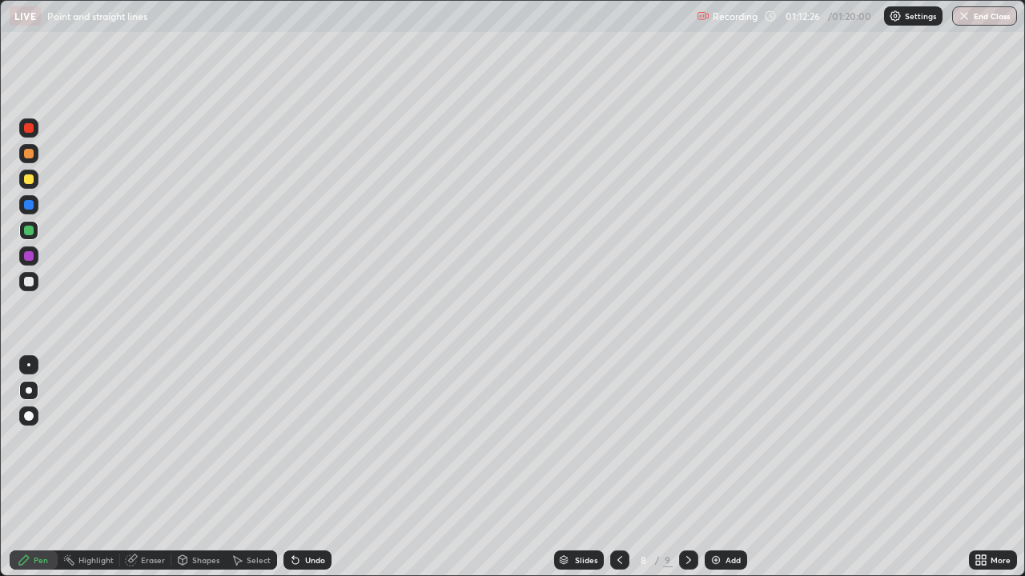
click at [624, 468] on icon at bounding box center [619, 560] width 13 height 13
click at [686, 468] on icon at bounding box center [688, 560] width 5 height 8
click at [616, 468] on icon at bounding box center [619, 560] width 13 height 13
click at [687, 468] on icon at bounding box center [688, 560] width 13 height 13
click at [686, 468] on icon at bounding box center [688, 560] width 5 height 8
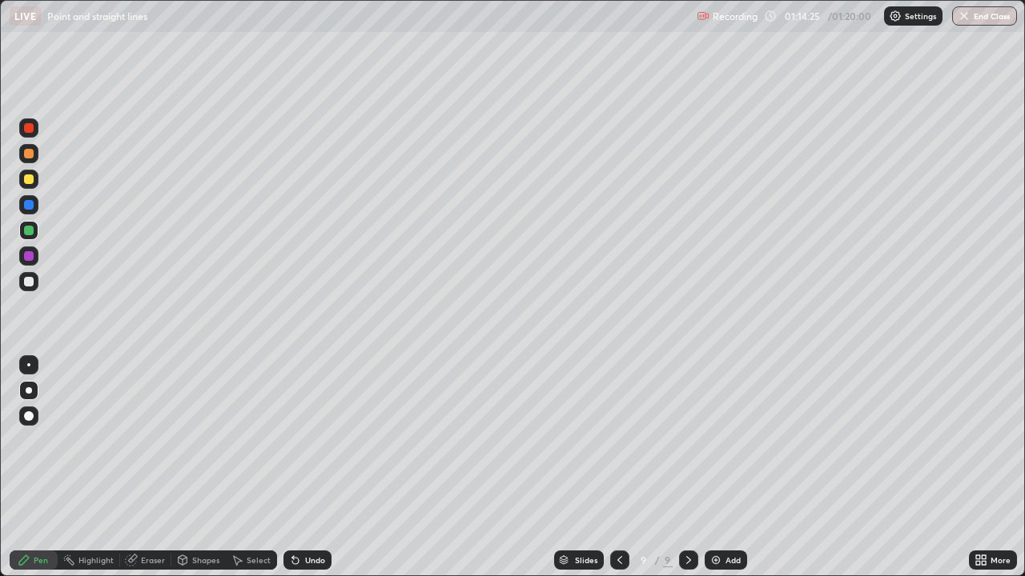
click at [27, 204] on div at bounding box center [29, 205] width 10 height 10
click at [22, 255] on div at bounding box center [28, 256] width 19 height 19
click at [30, 129] on div at bounding box center [29, 128] width 10 height 10
click at [25, 256] on div at bounding box center [29, 256] width 10 height 10
click at [30, 131] on div at bounding box center [29, 128] width 10 height 10
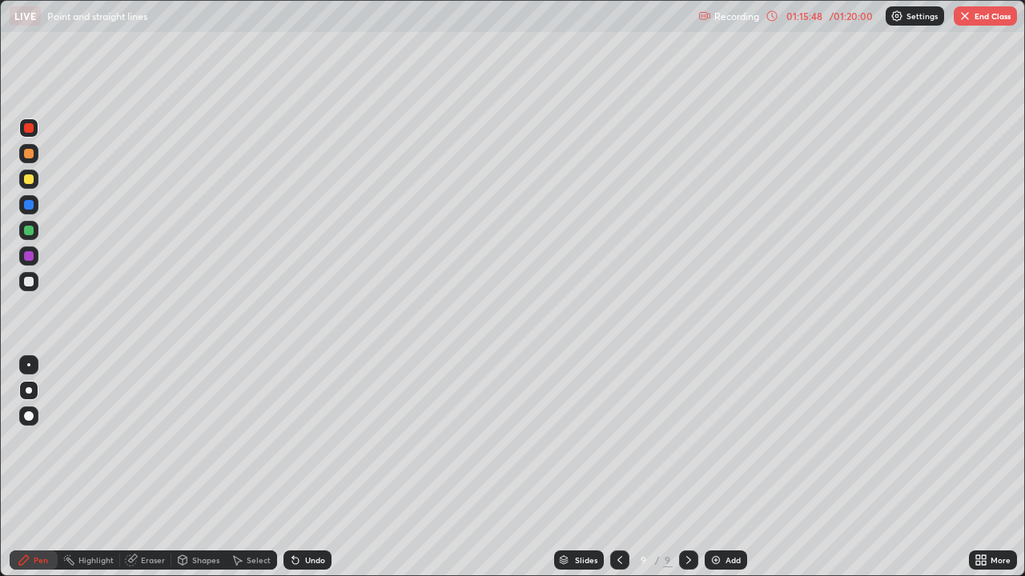
click at [25, 281] on div at bounding box center [29, 282] width 10 height 10
click at [618, 468] on icon at bounding box center [619, 560] width 13 height 13
click at [620, 468] on icon at bounding box center [619, 560] width 13 height 13
click at [686, 468] on icon at bounding box center [688, 560] width 13 height 13
click at [686, 468] on icon at bounding box center [688, 560] width 5 height 8
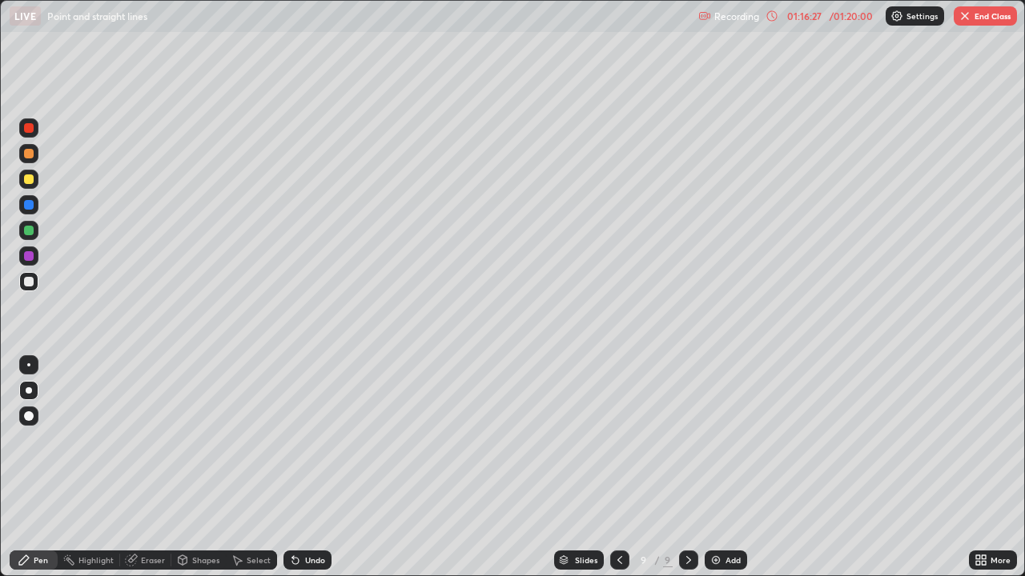
click at [28, 234] on div at bounding box center [29, 231] width 10 height 10
click at [307, 468] on div "Undo" at bounding box center [307, 560] width 48 height 19
click at [307, 468] on div "Undo" at bounding box center [315, 560] width 20 height 8
click at [33, 130] on div at bounding box center [29, 128] width 10 height 10
click at [27, 257] on div at bounding box center [29, 256] width 10 height 10
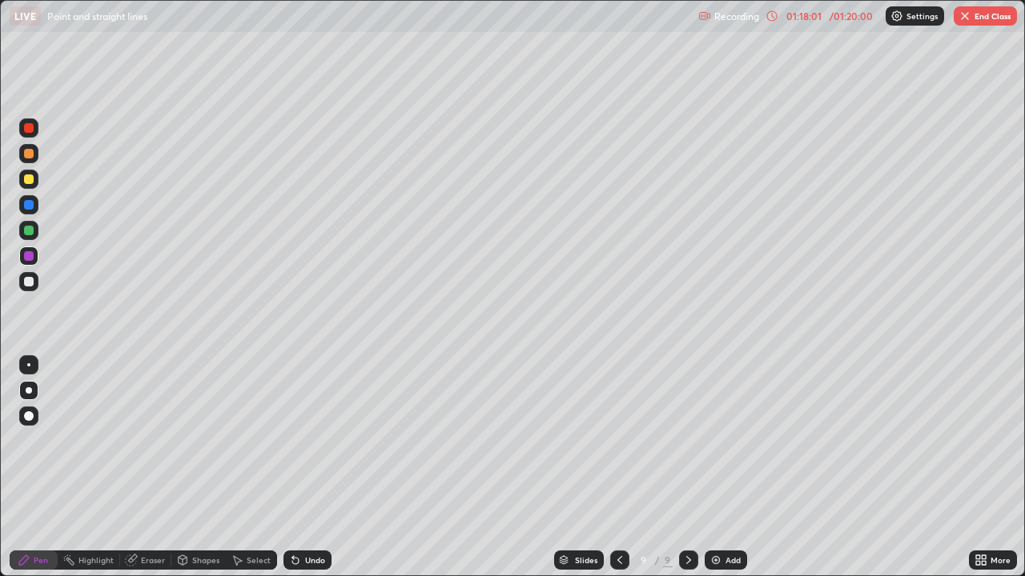
click at [27, 231] on div at bounding box center [29, 231] width 10 height 10
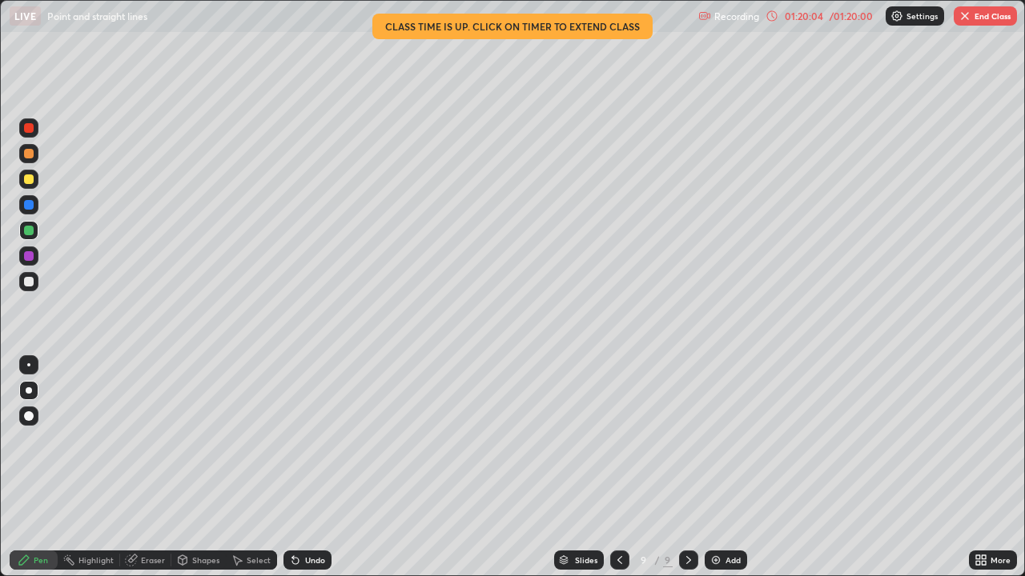
click at [611, 468] on div at bounding box center [619, 560] width 19 height 19
click at [616, 468] on icon at bounding box center [619, 560] width 13 height 13
click at [687, 468] on icon at bounding box center [688, 560] width 13 height 13
click at [685, 468] on div at bounding box center [688, 560] width 19 height 19
click at [718, 468] on img at bounding box center [715, 560] width 13 height 13
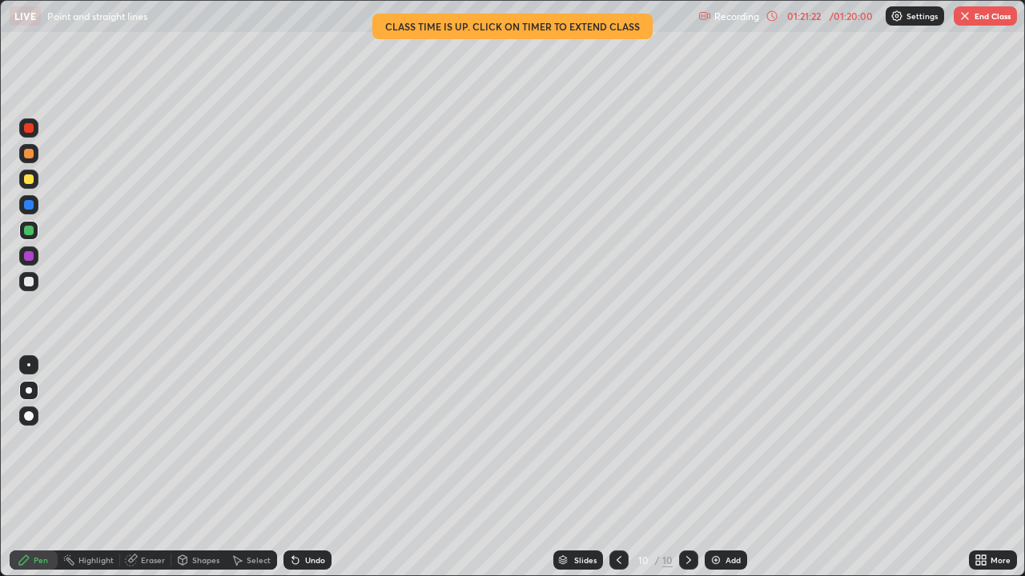
click at [30, 255] on div at bounding box center [29, 256] width 10 height 10
click at [30, 231] on div at bounding box center [29, 231] width 10 height 10
click at [30, 257] on div at bounding box center [29, 256] width 10 height 10
click at [988, 21] on button "End Class" at bounding box center [985, 15] width 63 height 19
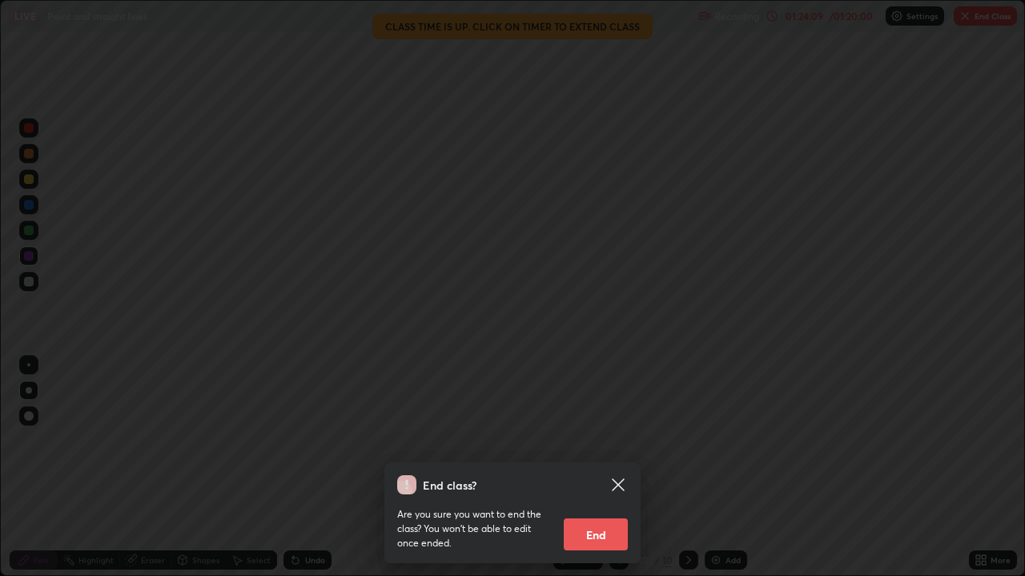
click at [601, 468] on button "End" at bounding box center [596, 535] width 64 height 32
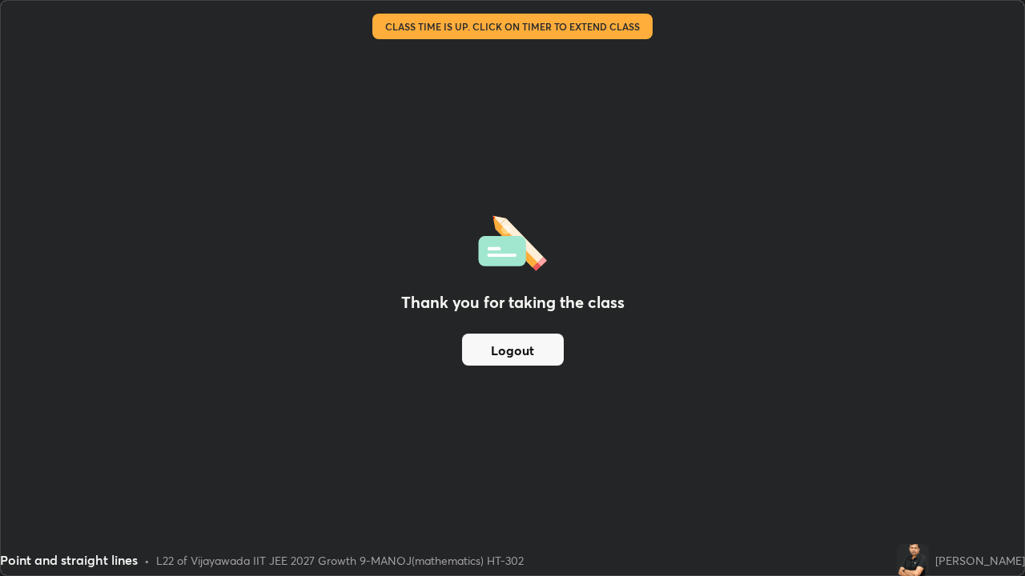
click at [515, 347] on button "Logout" at bounding box center [513, 350] width 102 height 32
click at [515, 350] on button "Logout" at bounding box center [513, 350] width 102 height 32
click at [517, 350] on button "Logout" at bounding box center [513, 350] width 102 height 32
click at [521, 349] on button "Logout" at bounding box center [513, 350] width 102 height 32
